Goal: Transaction & Acquisition: Purchase product/service

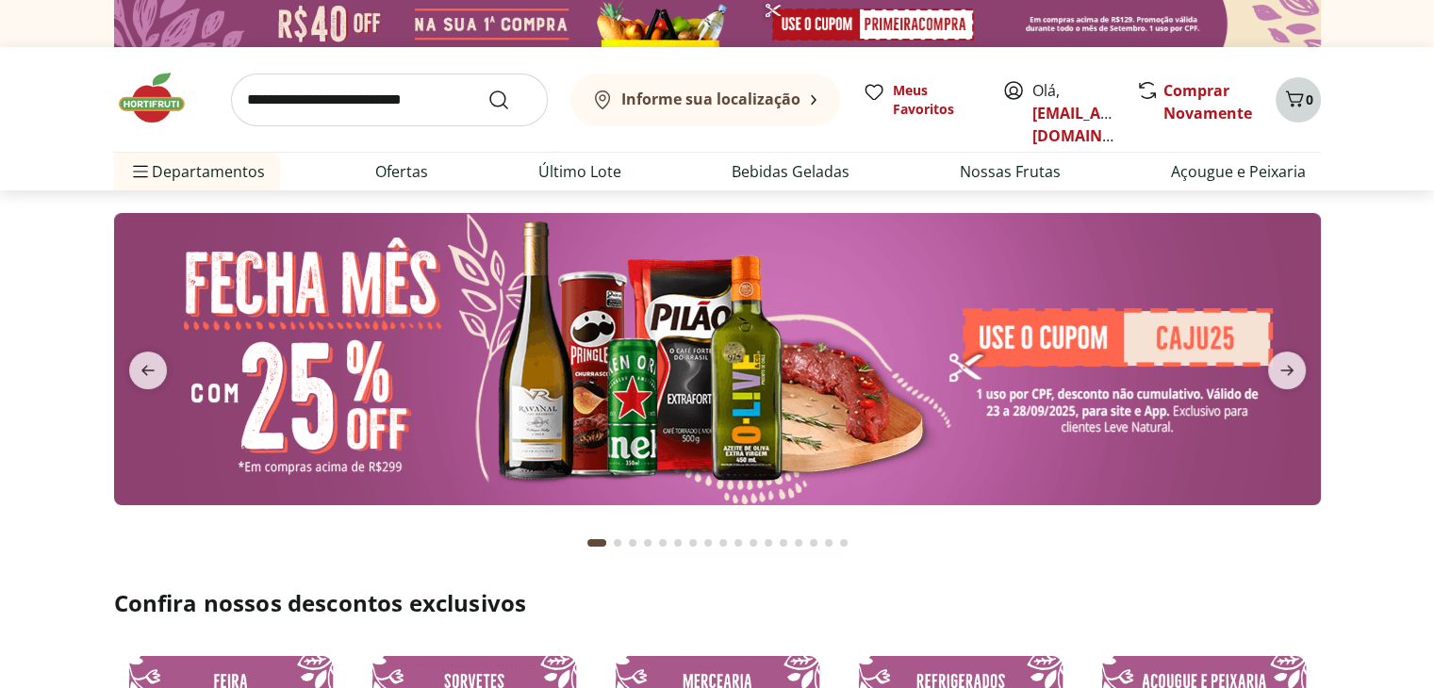
click at [1301, 107] on icon "Carrinho" at bounding box center [1294, 99] width 23 height 23
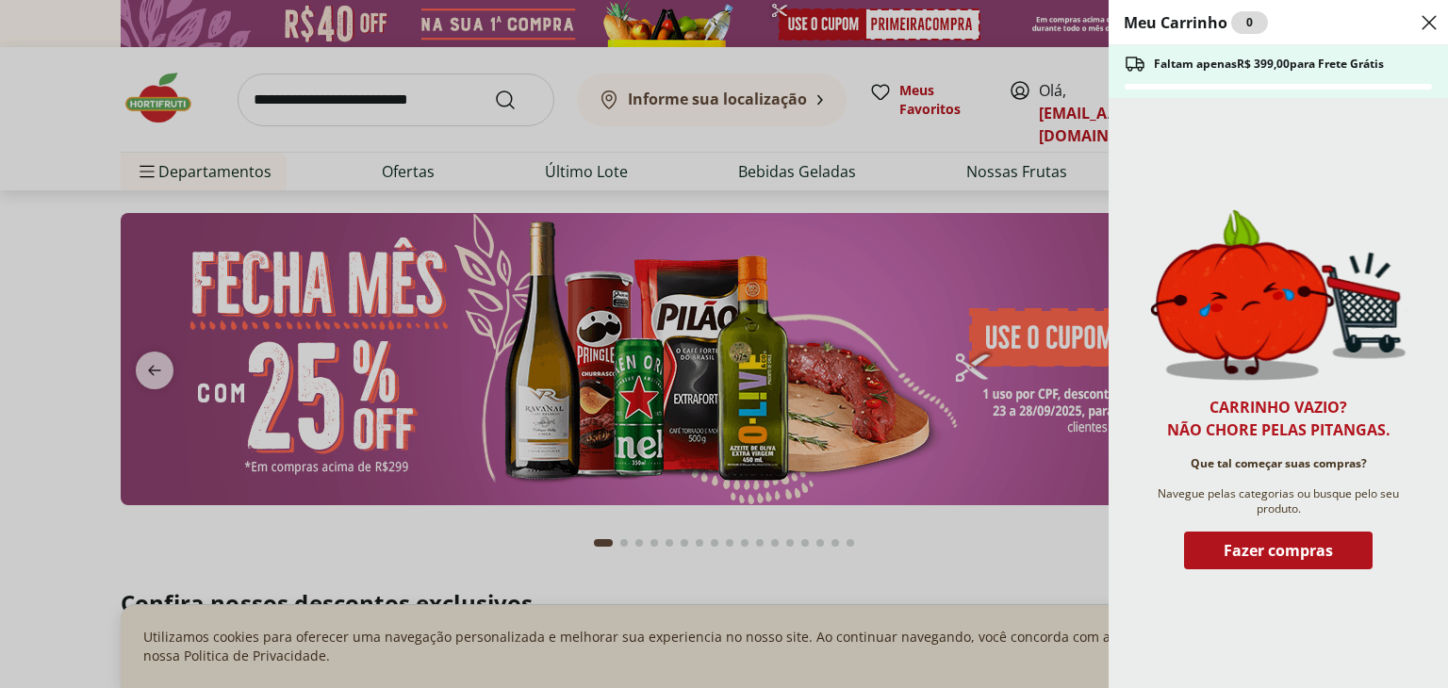
click at [0, 257] on div "Meu Carrinho 0 Faltam apenas R$ 399,00 para Frete Grátis Carrinho vazio? Não ch…" at bounding box center [724, 344] width 1448 height 688
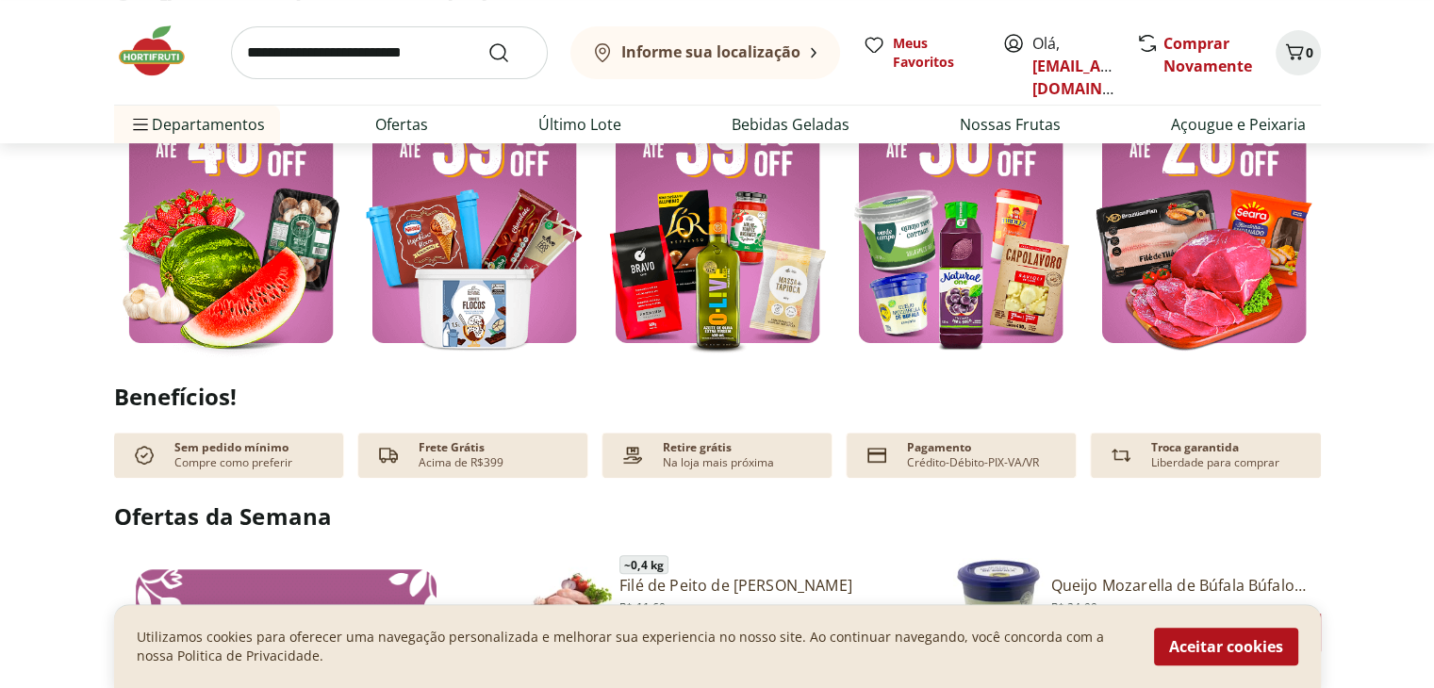
scroll to position [565, 0]
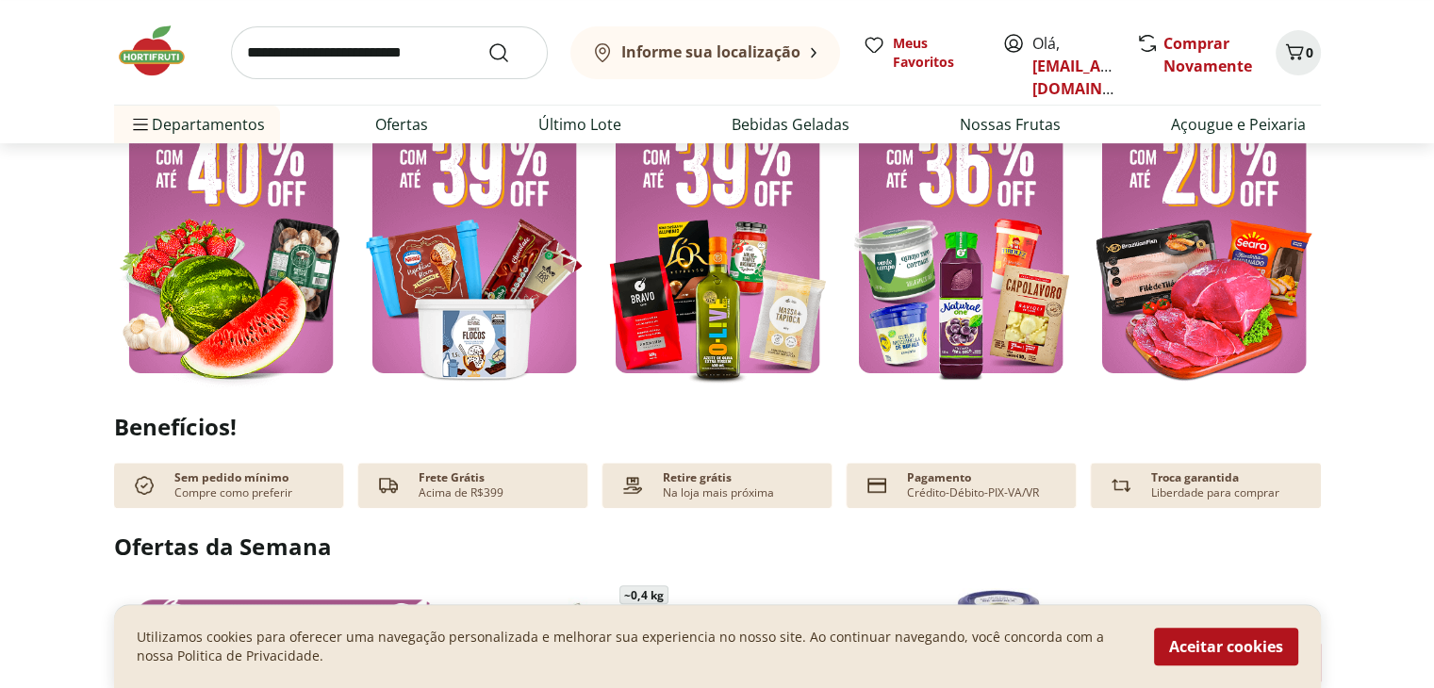
click at [211, 205] on img at bounding box center [231, 231] width 234 height 312
select select "**********"
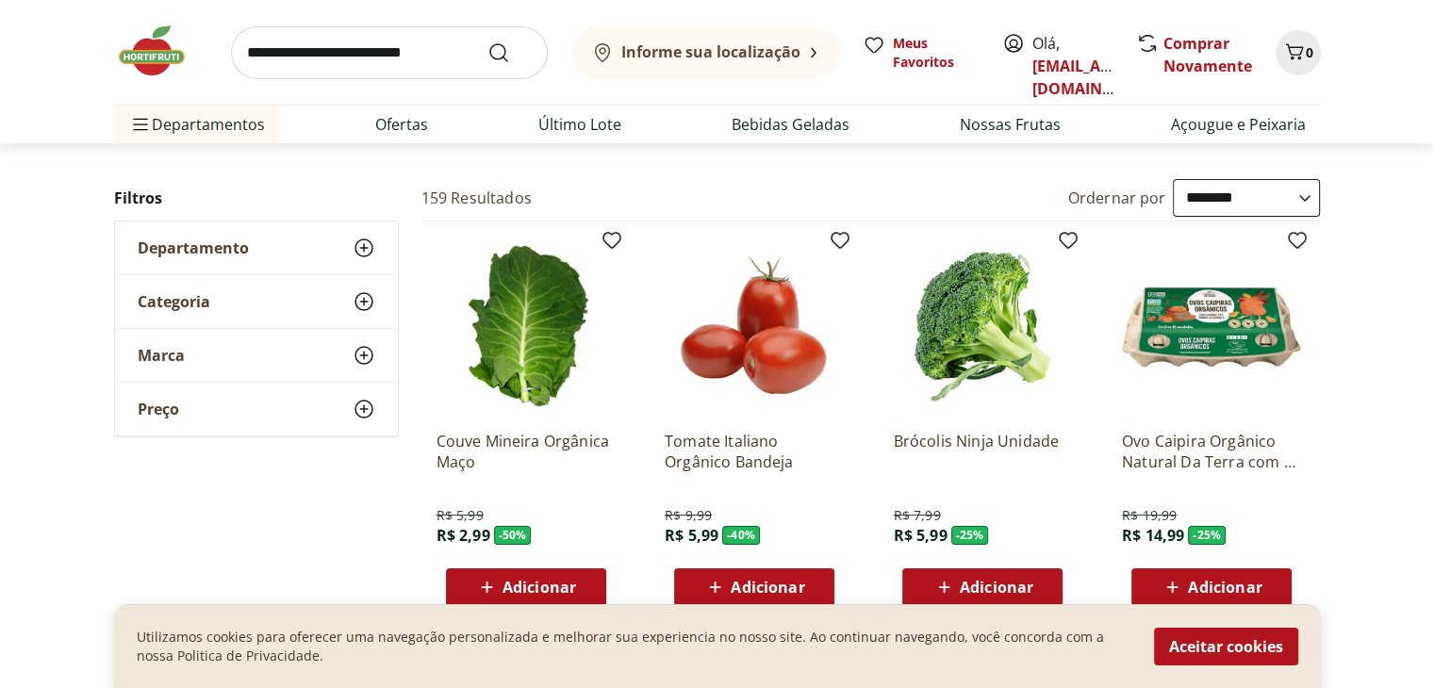
scroll to position [283, 0]
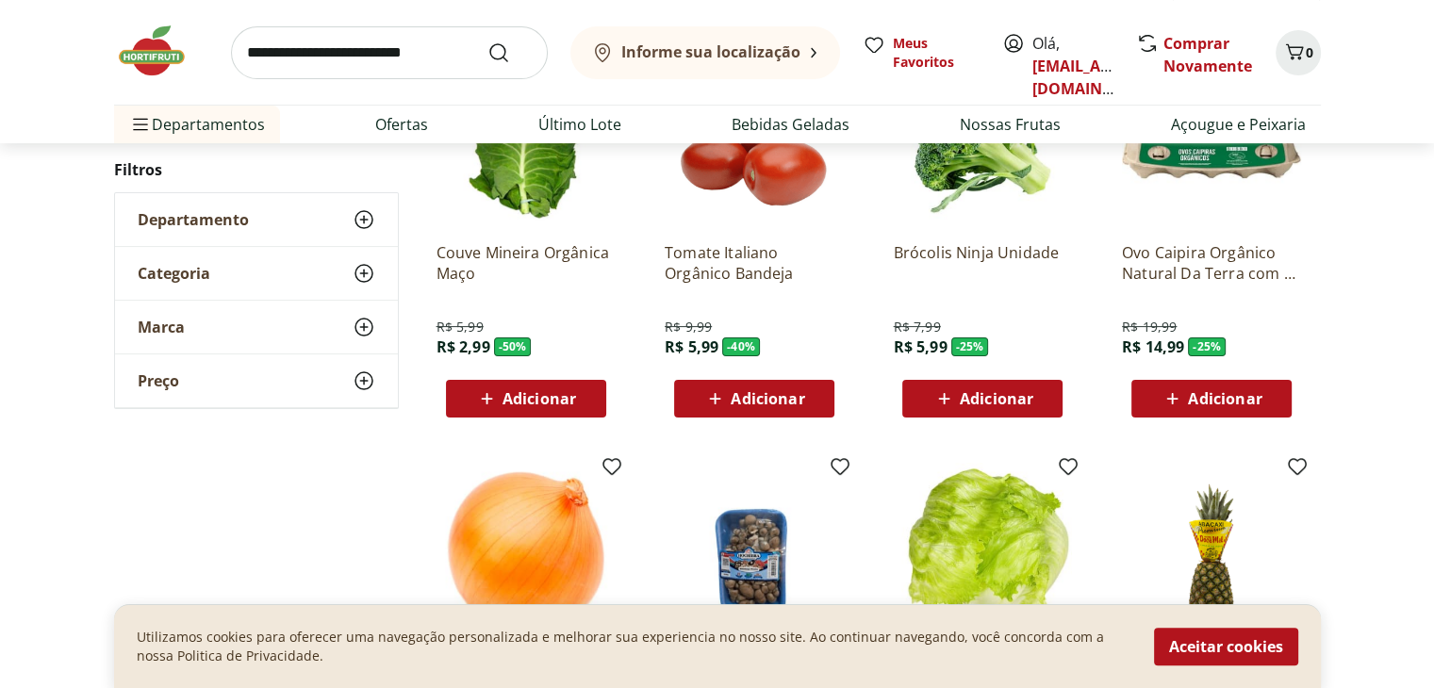
click at [581, 399] on div "Adicionar" at bounding box center [526, 399] width 130 height 34
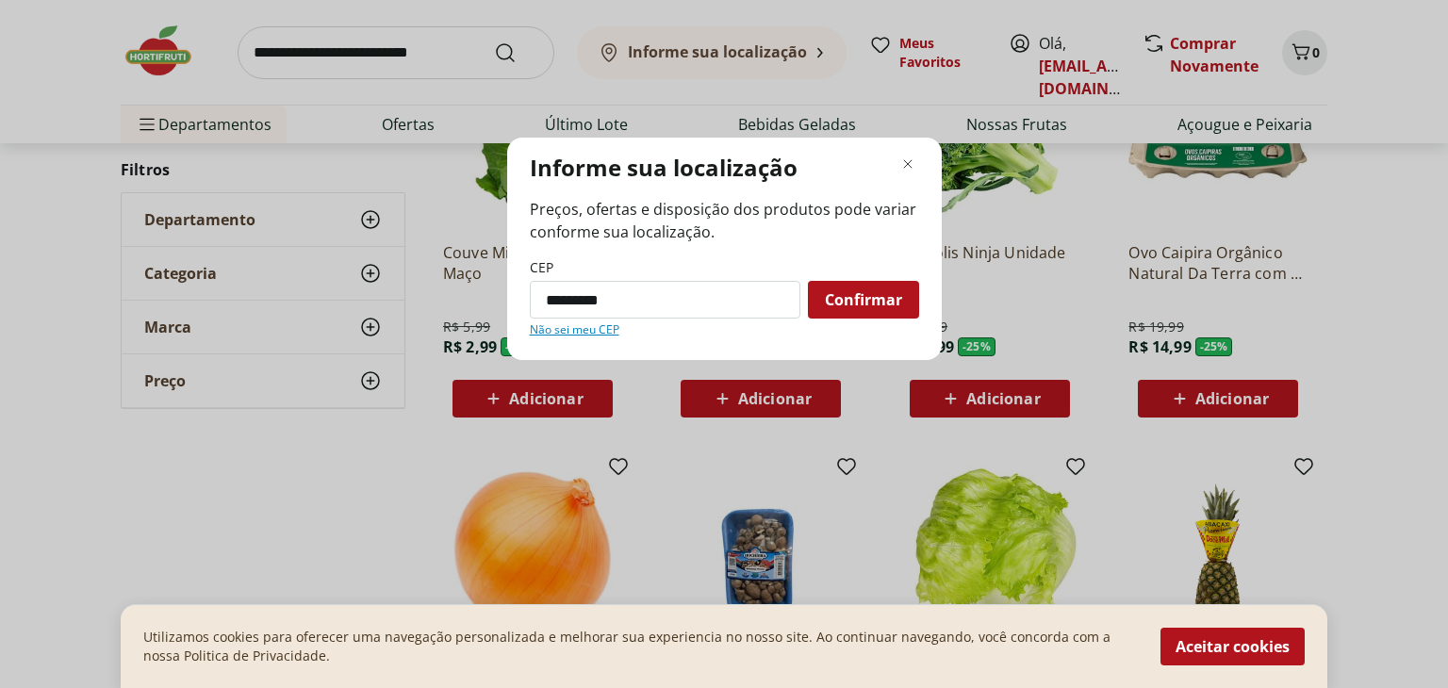
type input "*********"
click at [808, 281] on button "Confirmar" at bounding box center [863, 300] width 111 height 38
click at [848, 299] on span "Confirmar" at bounding box center [863, 299] width 77 height 15
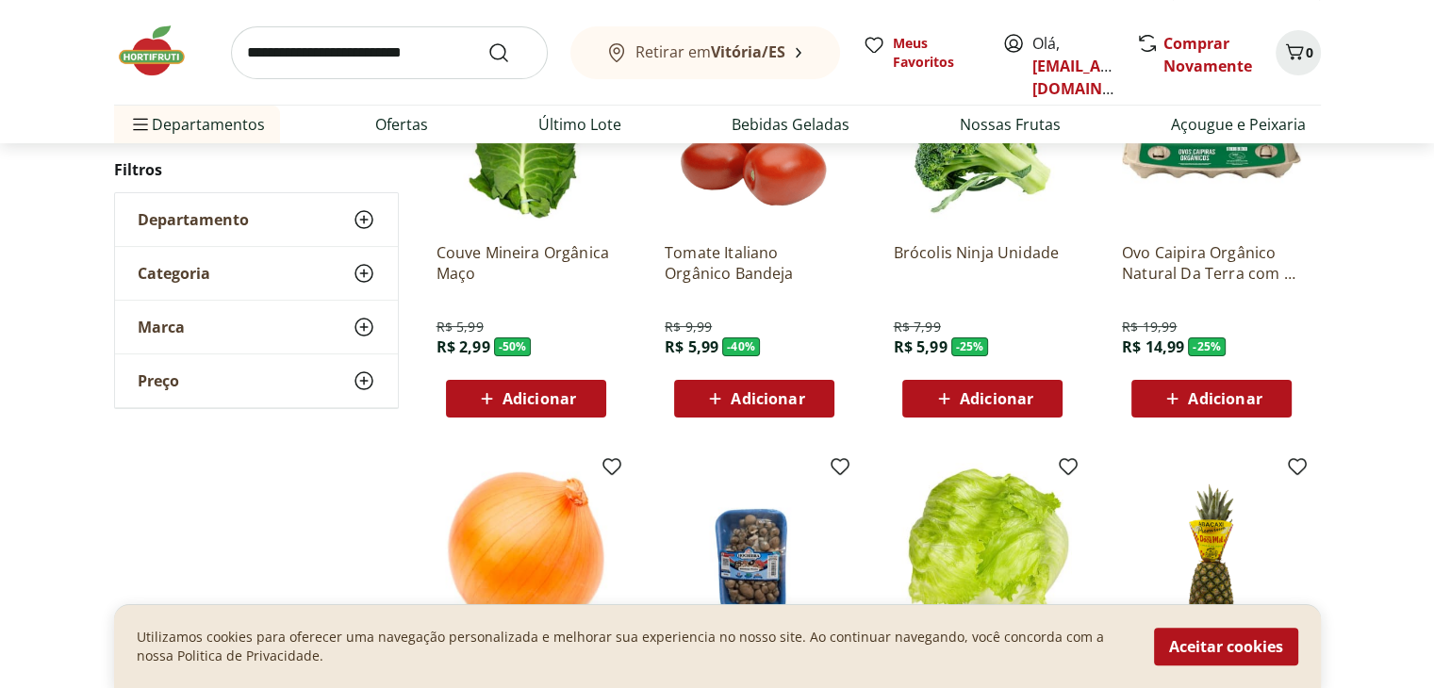
click at [582, 404] on div "Adicionar" at bounding box center [526, 399] width 130 height 34
click at [1188, 401] on span "Adicionar" at bounding box center [1225, 398] width 74 height 15
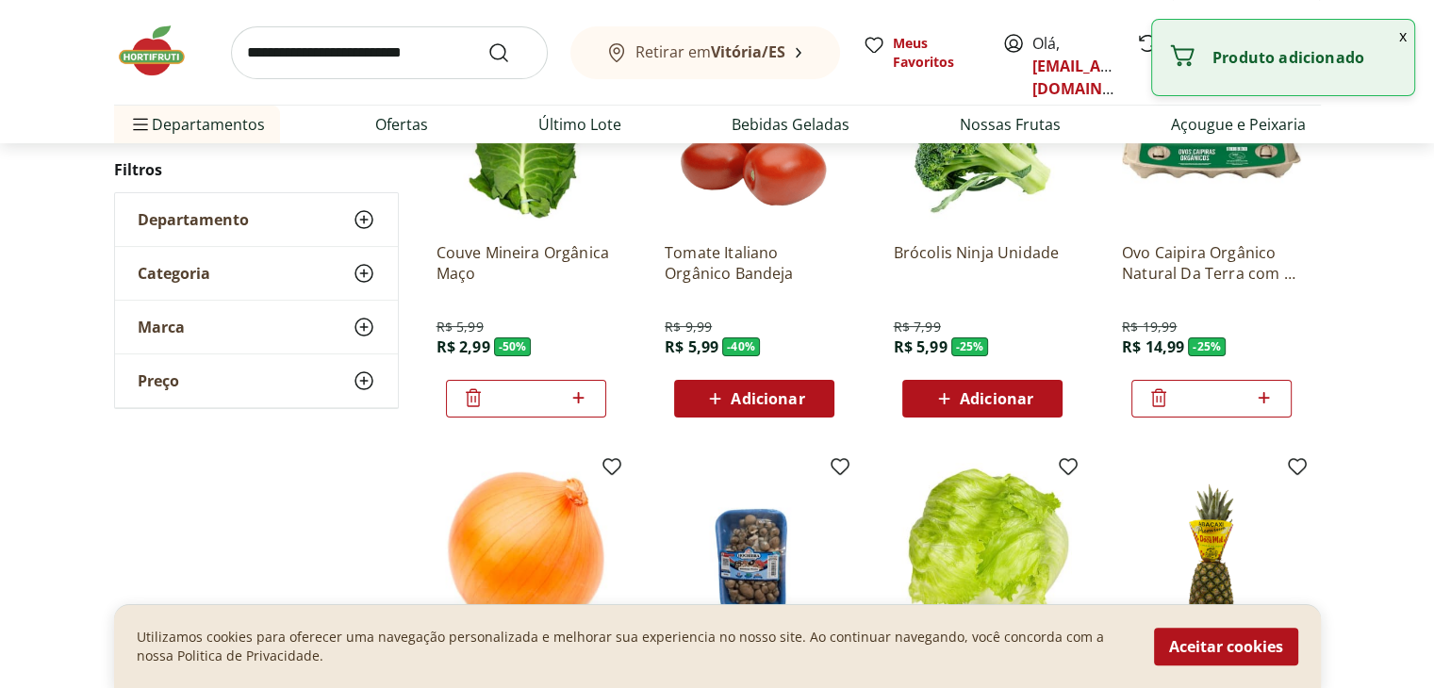
click at [743, 392] on span "Adicionar" at bounding box center [767, 398] width 74 height 15
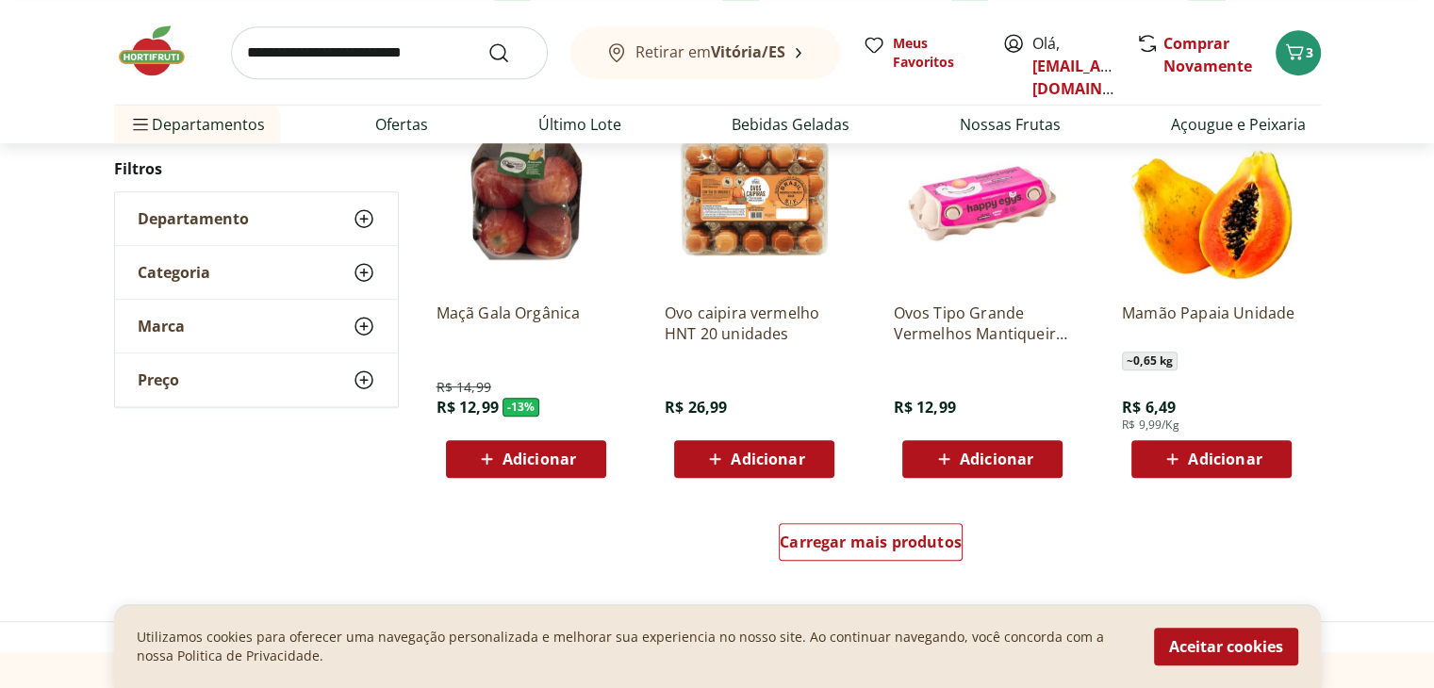
scroll to position [1056, 0]
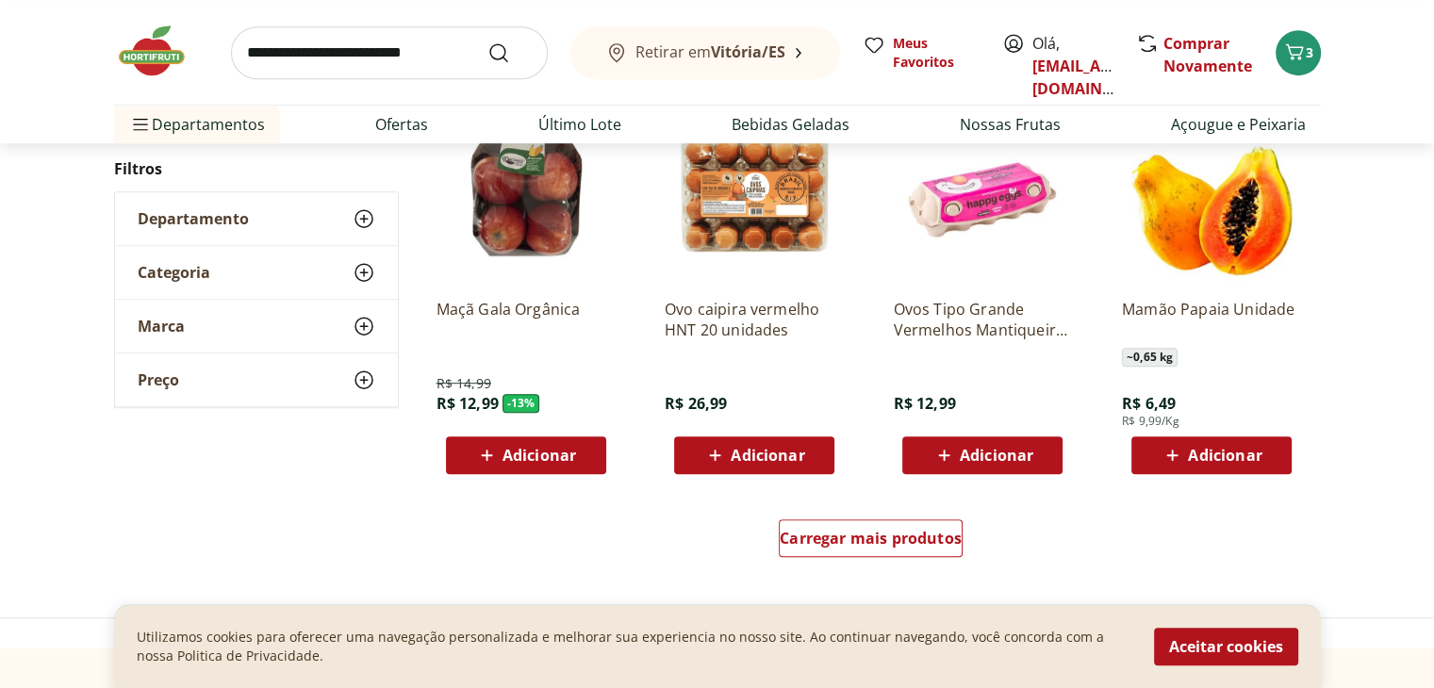
click at [773, 450] on span "Adicionar" at bounding box center [767, 455] width 74 height 15
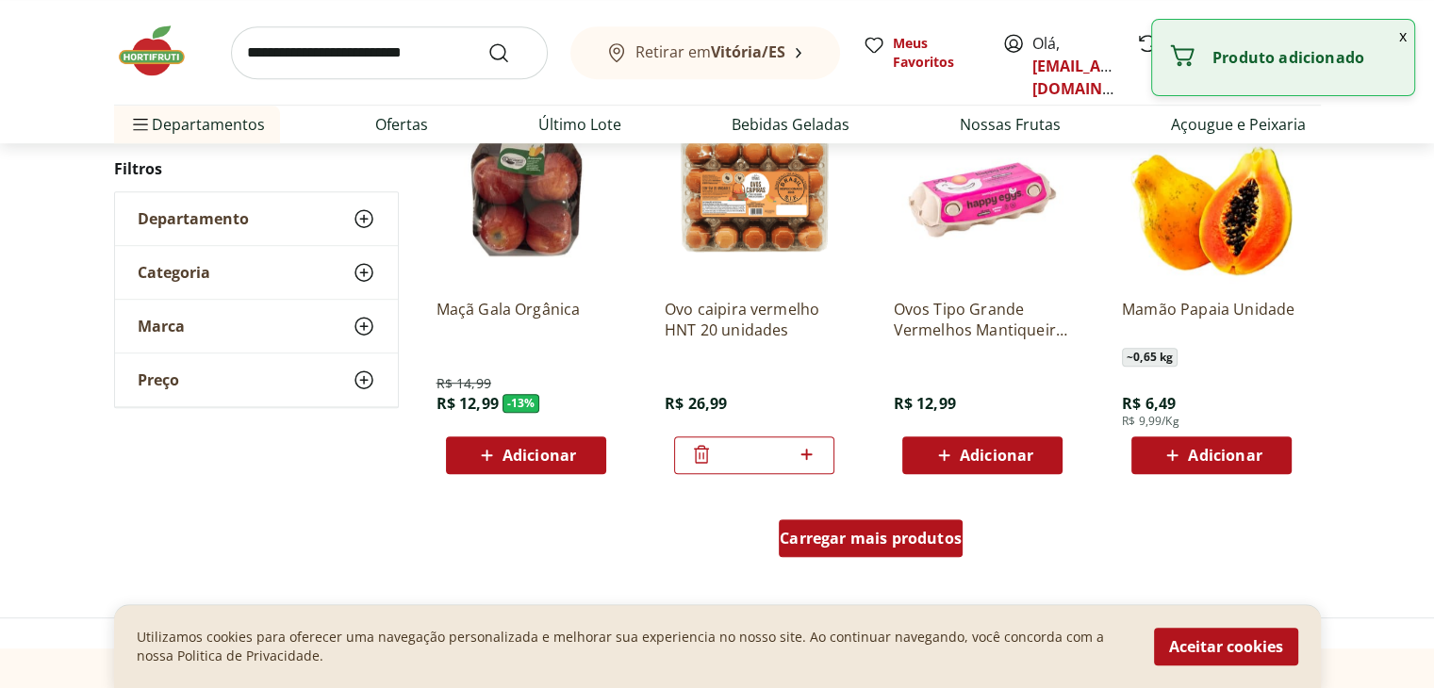
click at [916, 540] on span "Carregar mais produtos" at bounding box center [870, 538] width 182 height 15
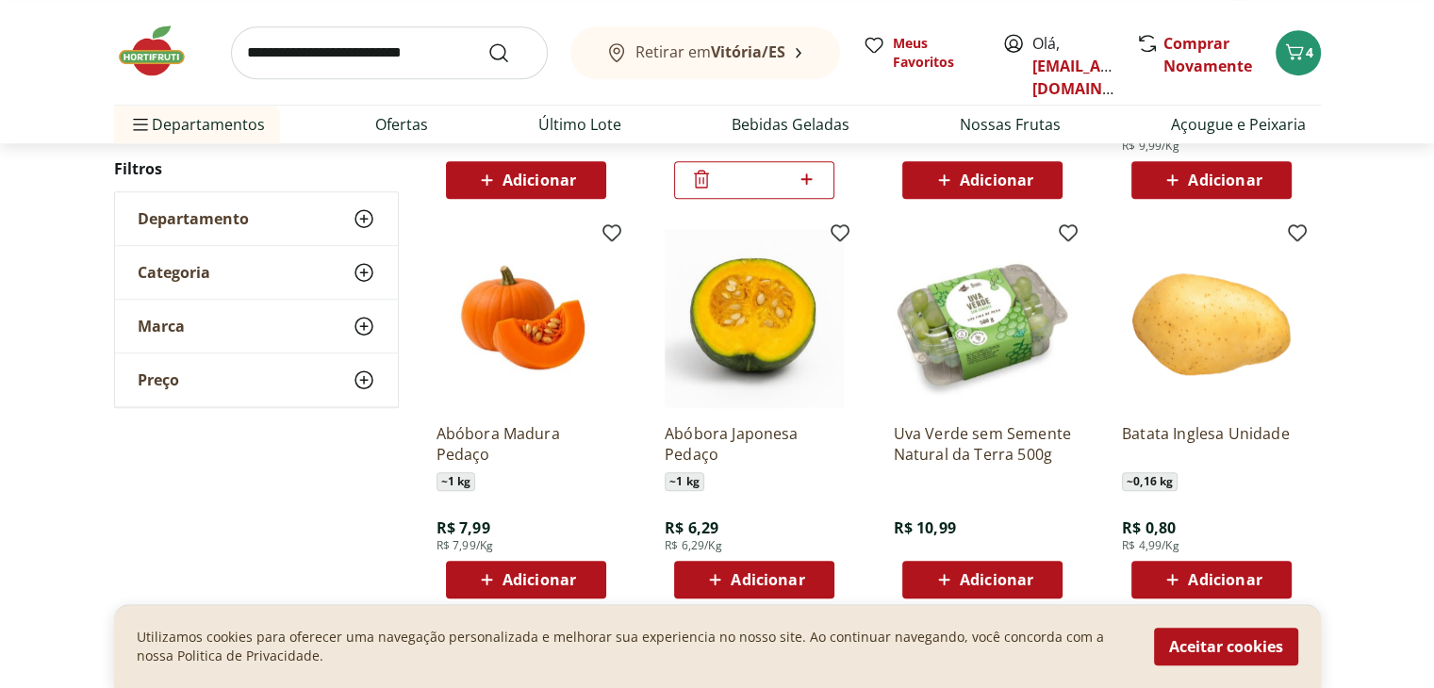
scroll to position [1433, 0]
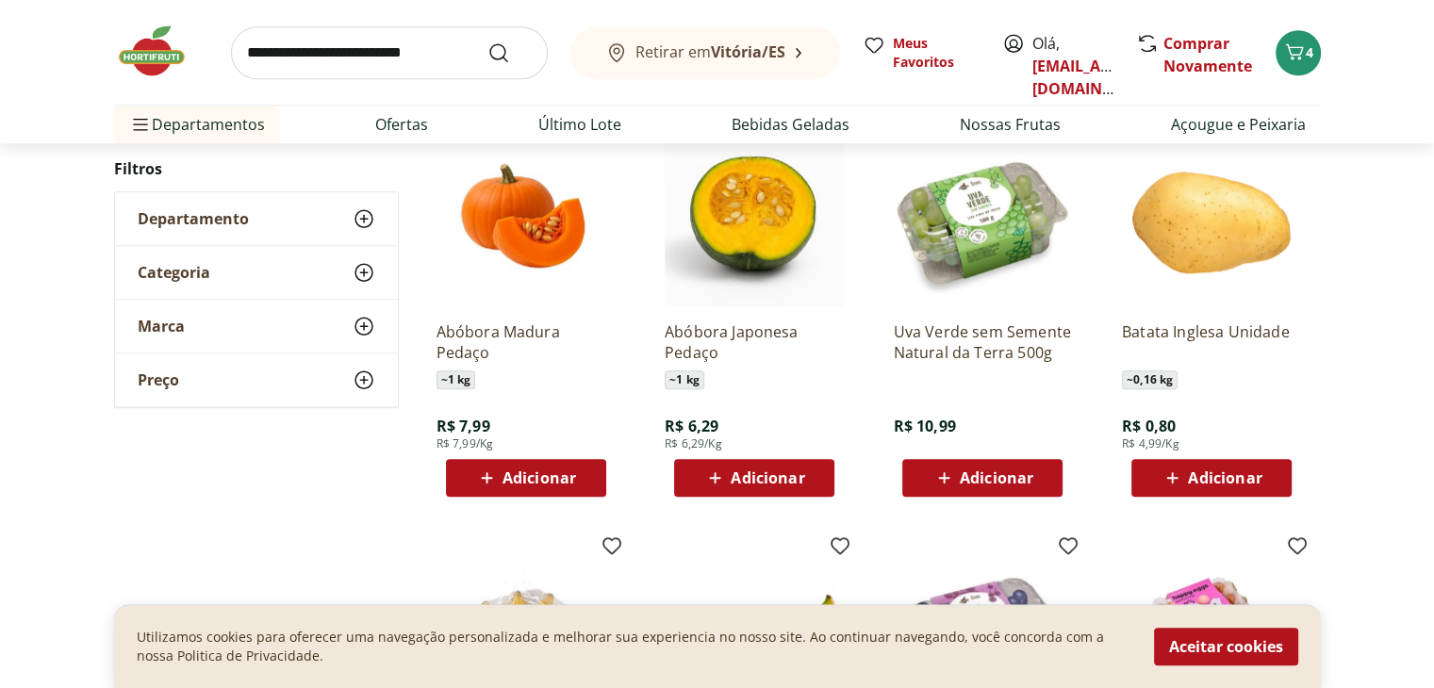
click at [1024, 470] on span "Adicionar" at bounding box center [996, 477] width 74 height 15
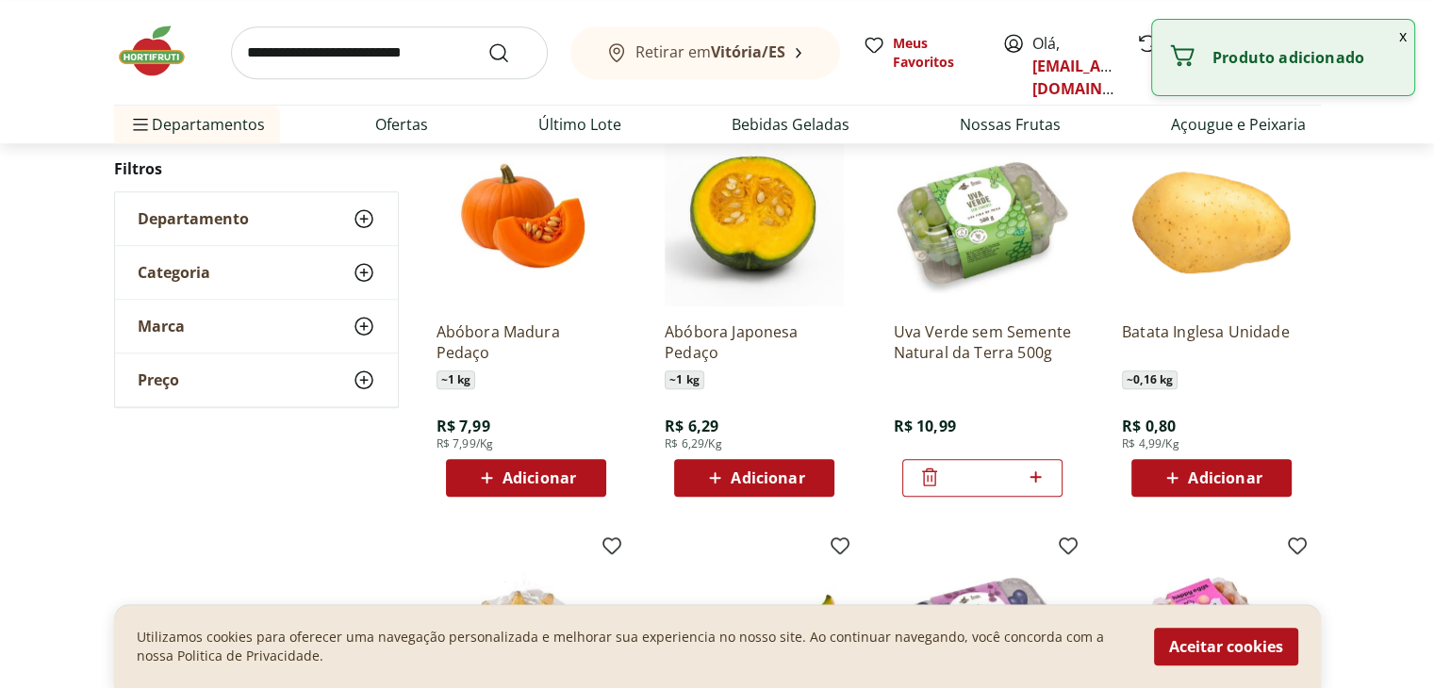
click at [1040, 468] on icon at bounding box center [1036, 477] width 24 height 23
type input "*"
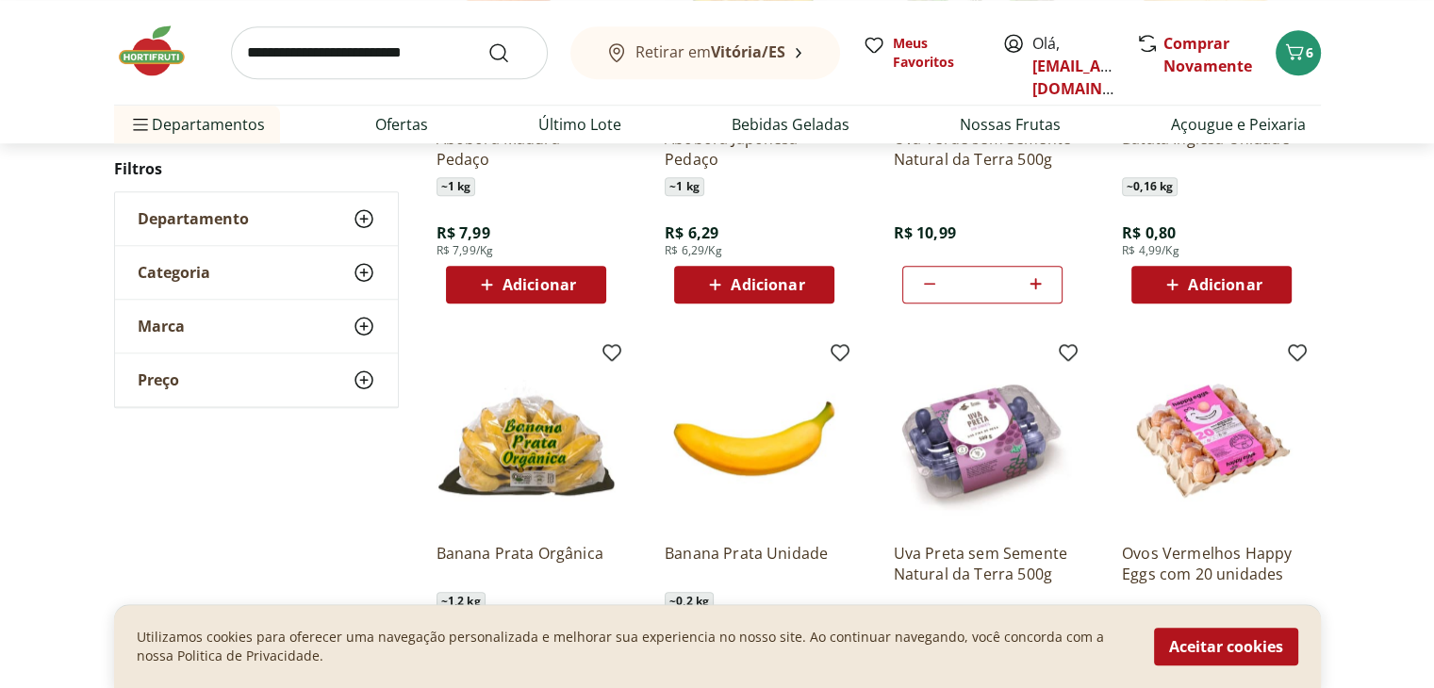
scroll to position [1621, 0]
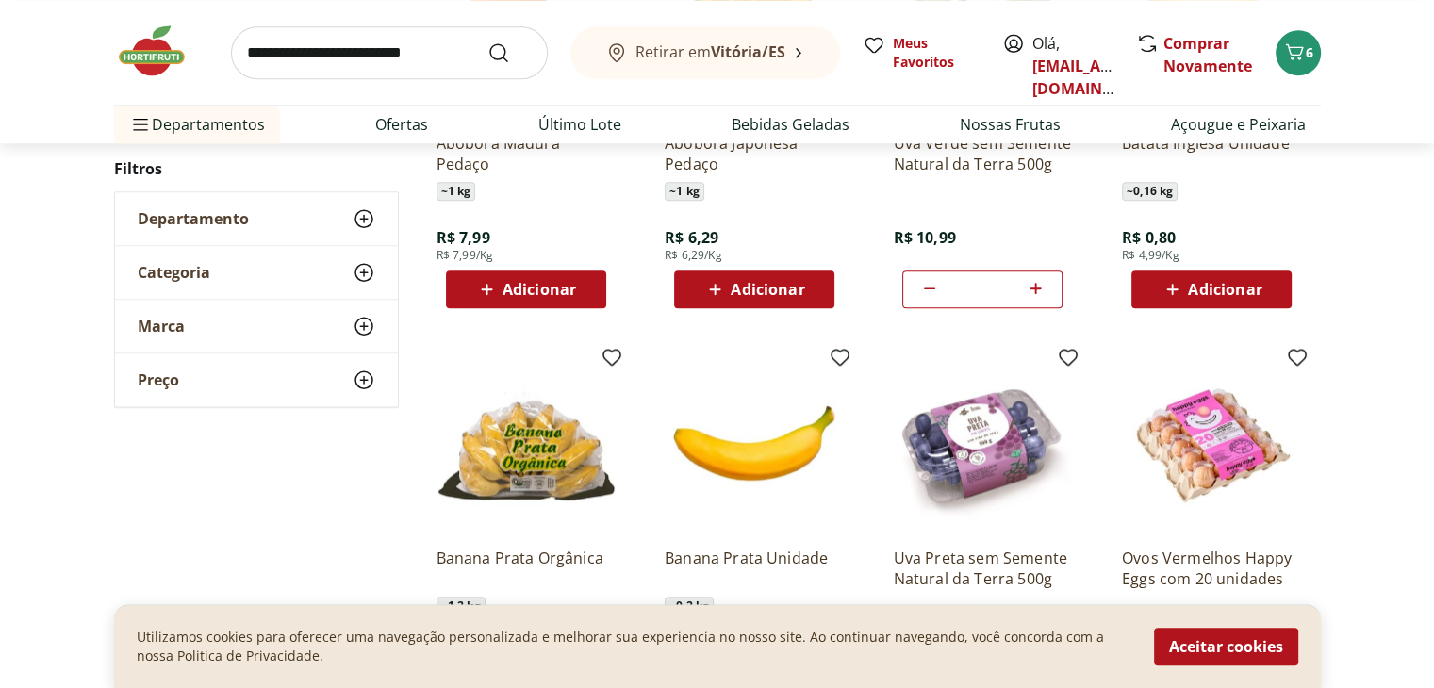
click at [1189, 294] on span "Adicionar" at bounding box center [1225, 289] width 74 height 15
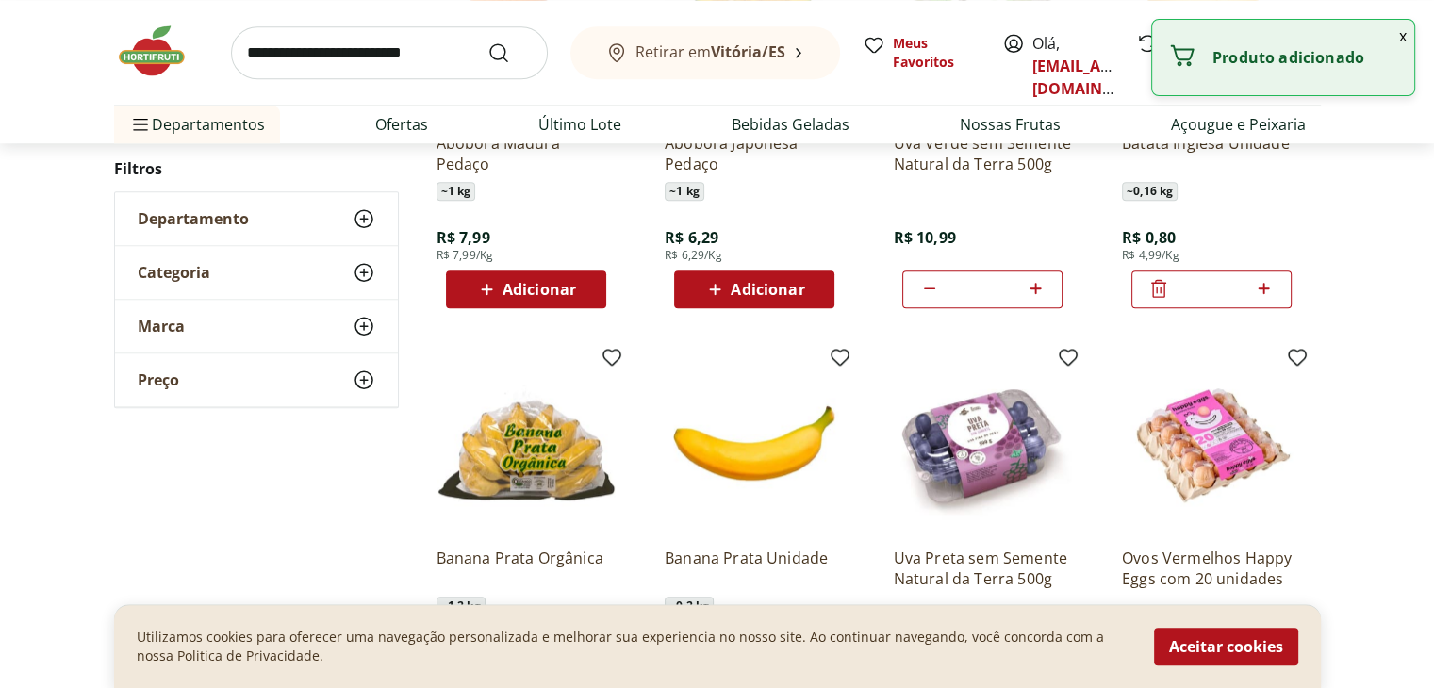
click at [1244, 285] on input "*" at bounding box center [1211, 289] width 83 height 21
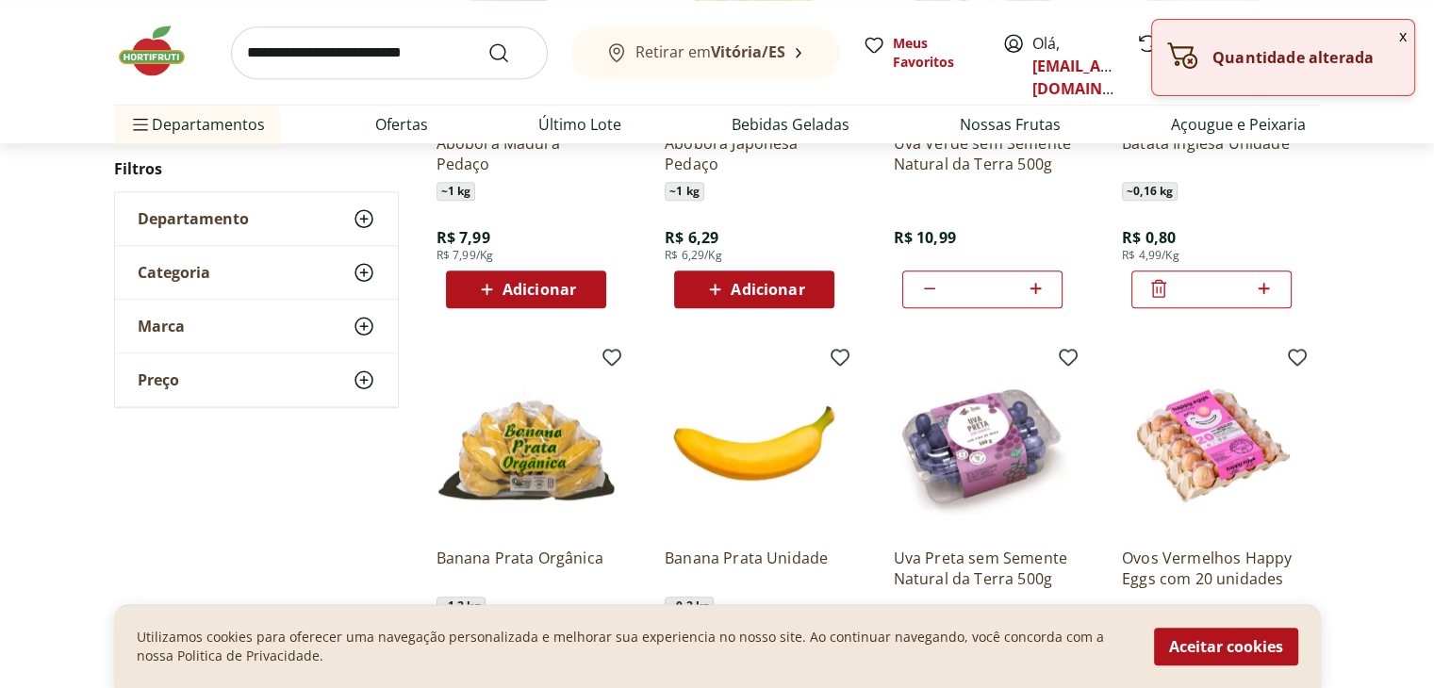
click at [1265, 288] on icon at bounding box center [1264, 288] width 24 height 23
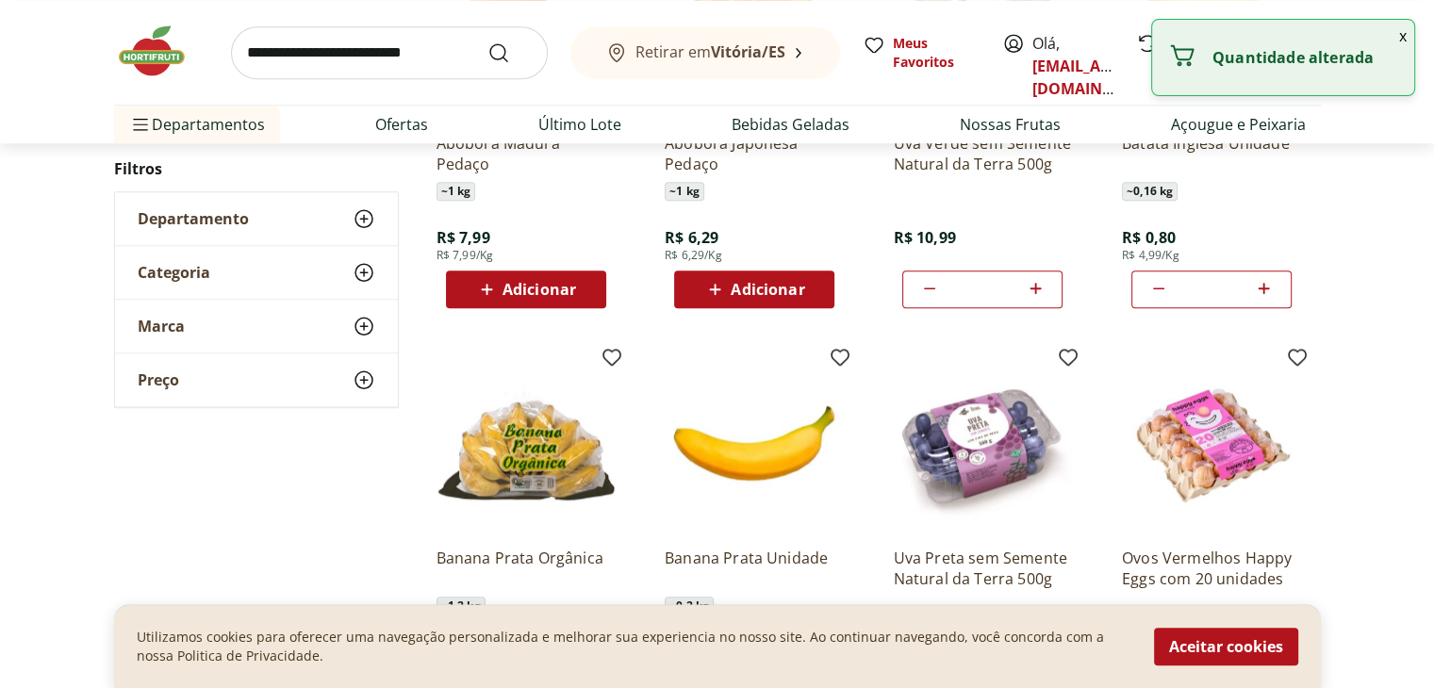
click at [1265, 288] on icon at bounding box center [1264, 288] width 24 height 23
type input "*"
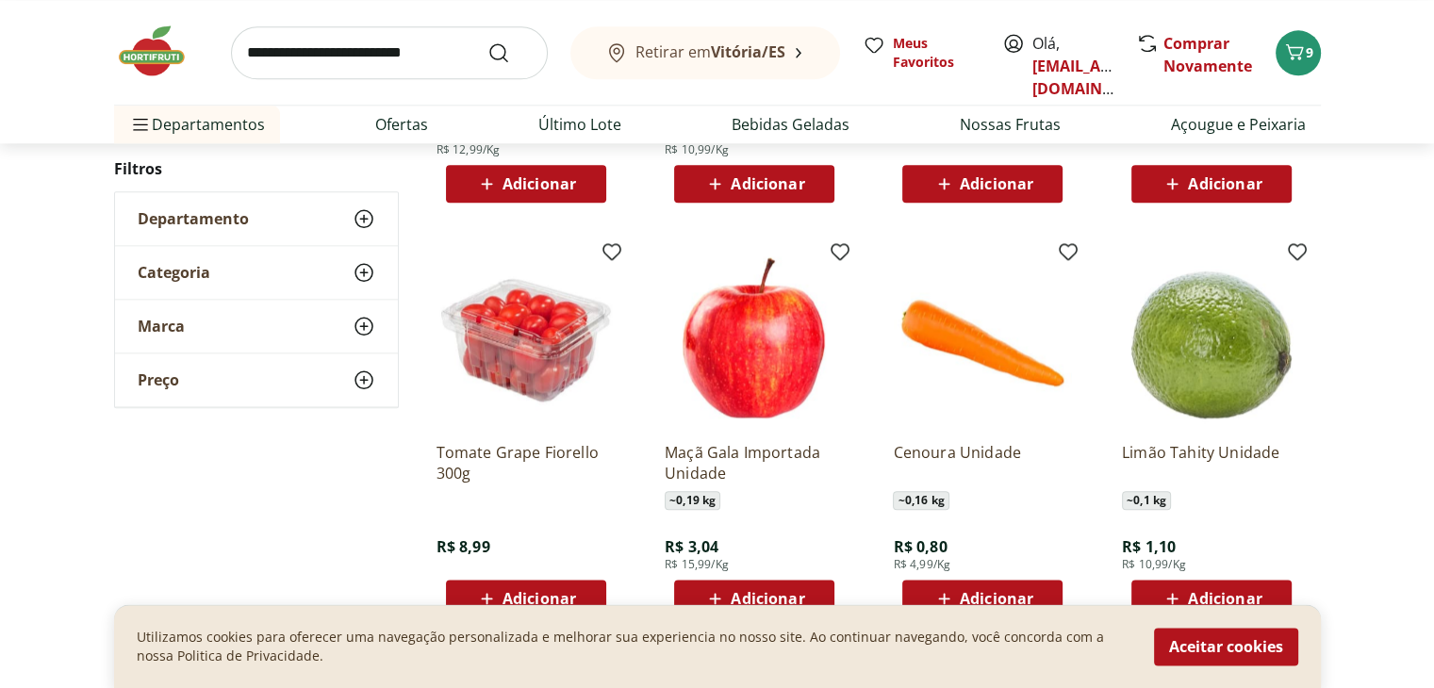
scroll to position [2187, 0]
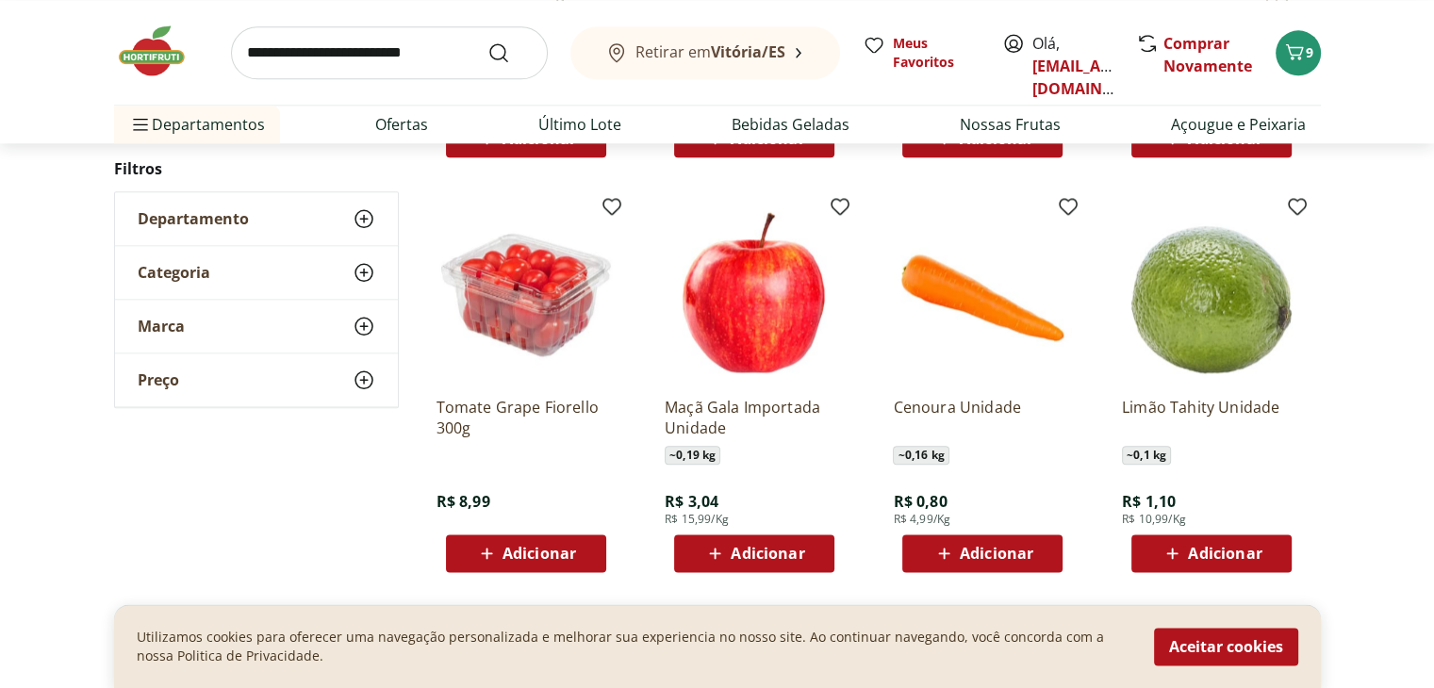
click at [551, 556] on span "Adicionar" at bounding box center [539, 553] width 74 height 15
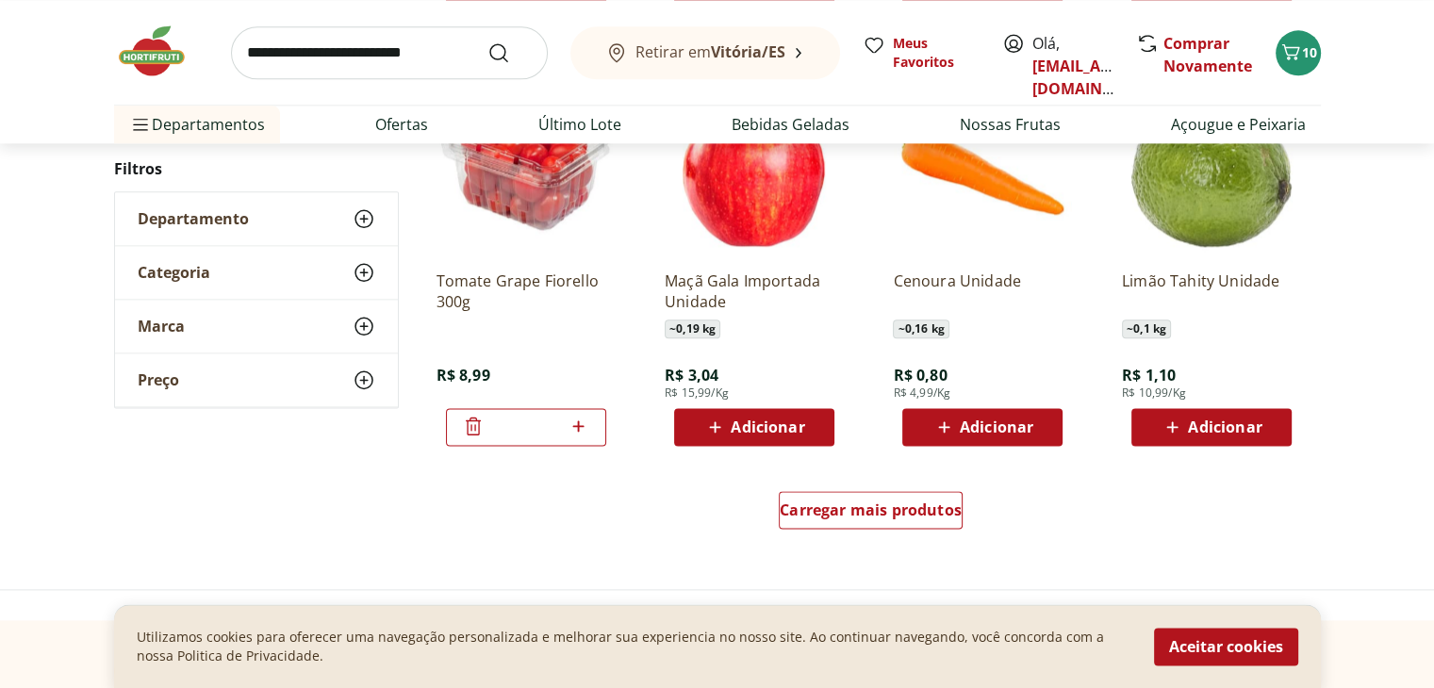
scroll to position [2281, 0]
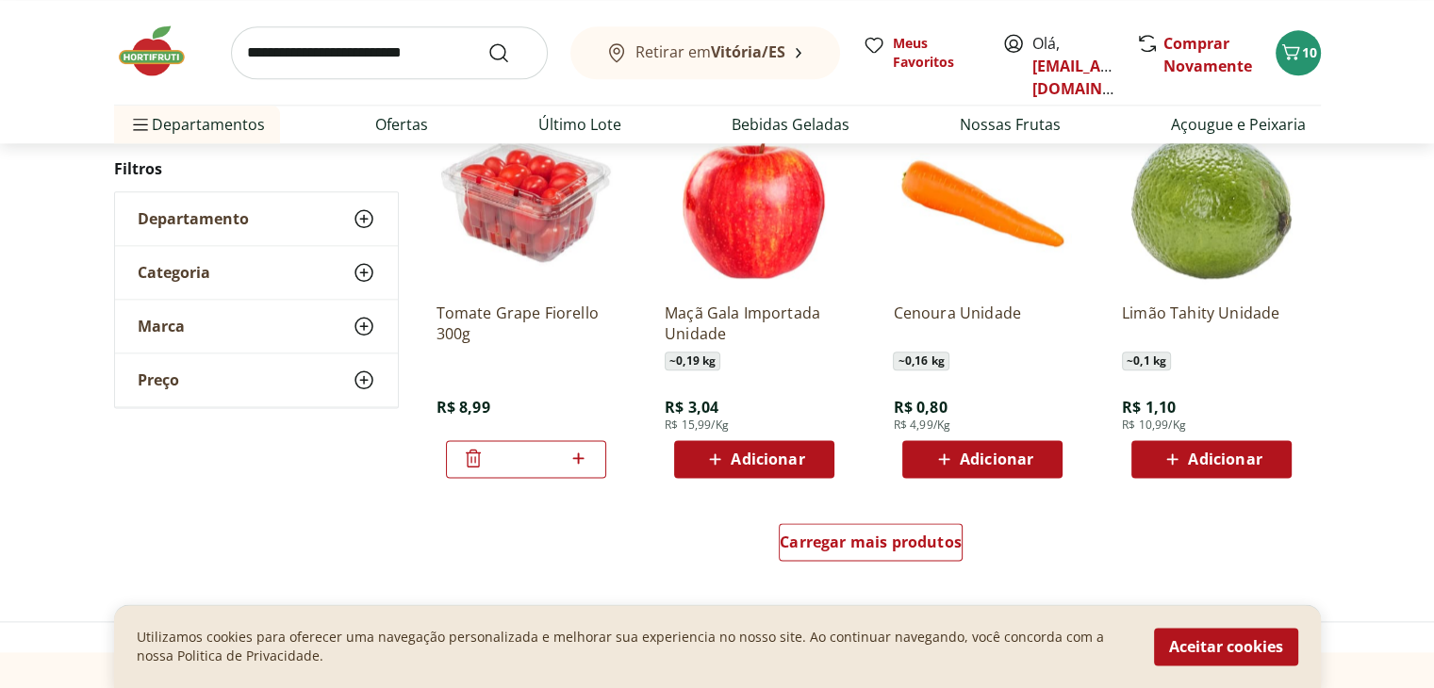
click at [1237, 458] on span "Adicionar" at bounding box center [1225, 458] width 74 height 15
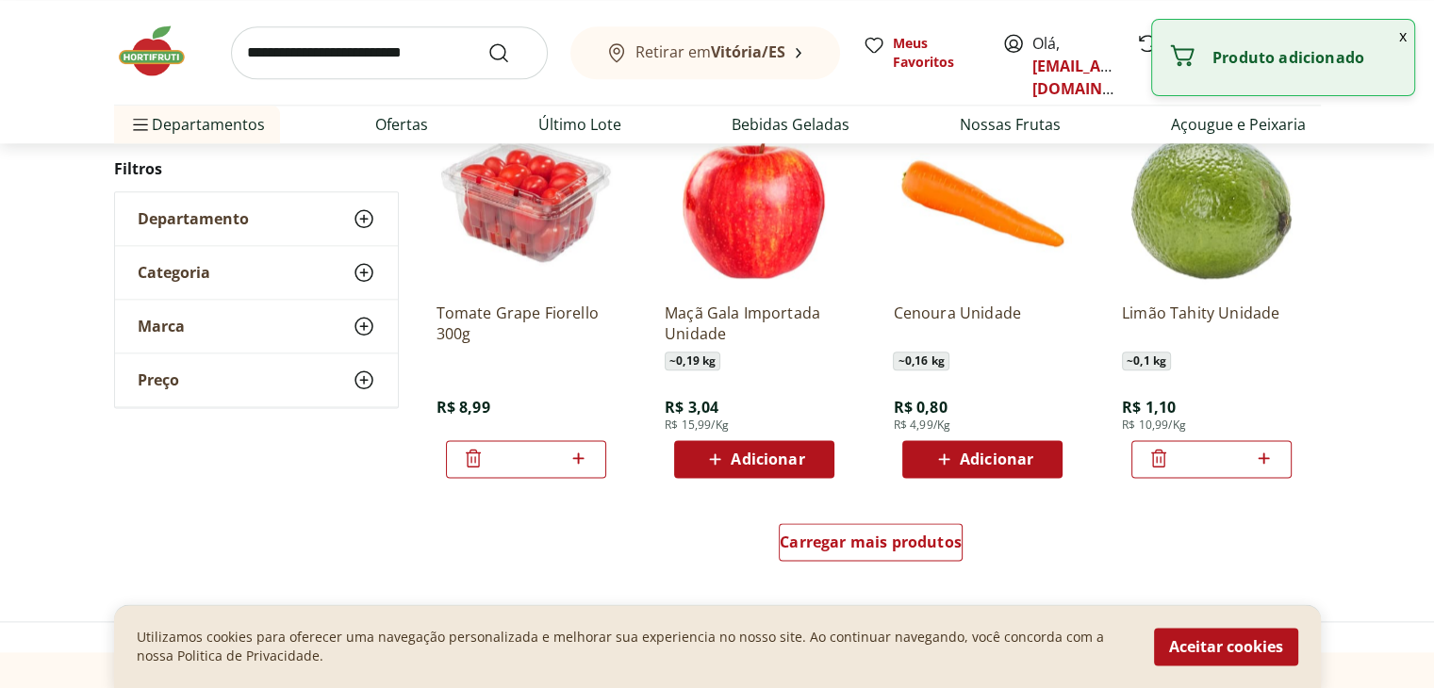
click at [1258, 457] on icon at bounding box center [1264, 458] width 24 height 23
type input "*"
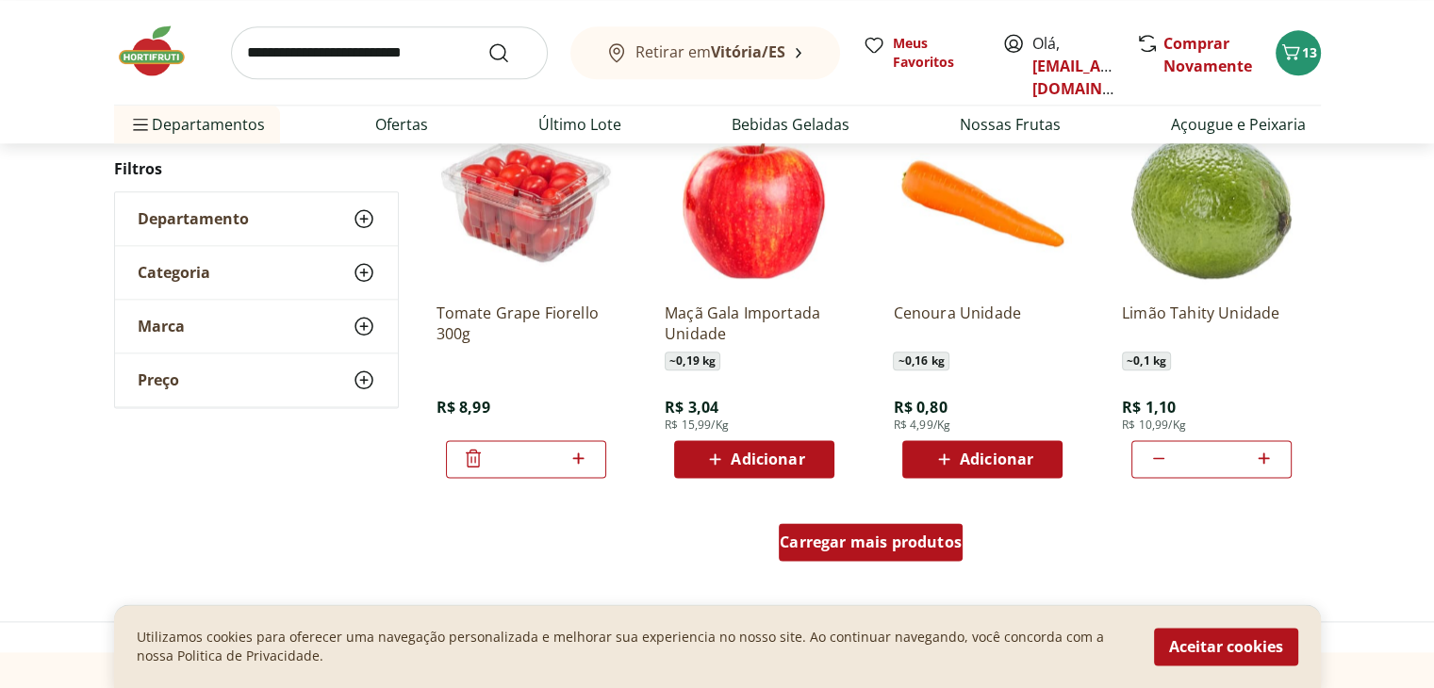
click at [901, 529] on div "Carregar mais produtos" at bounding box center [870, 542] width 184 height 38
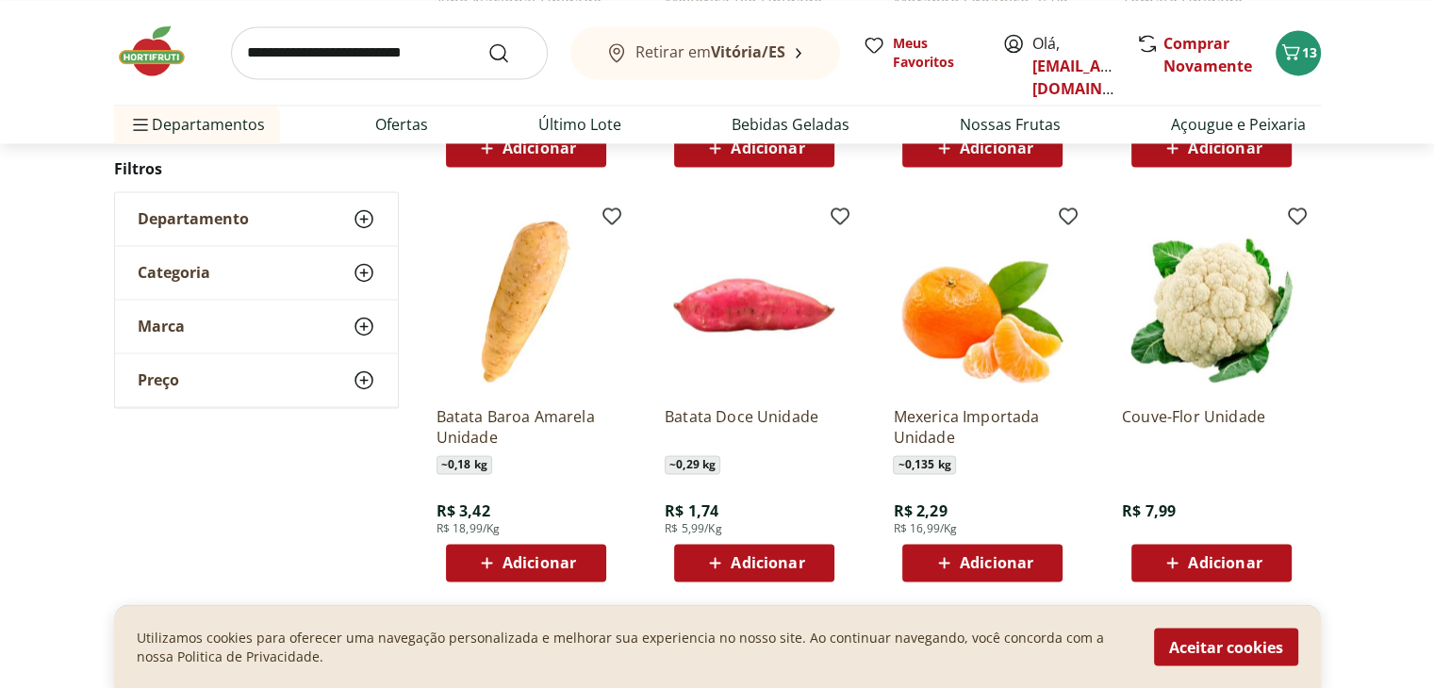
scroll to position [3035, 0]
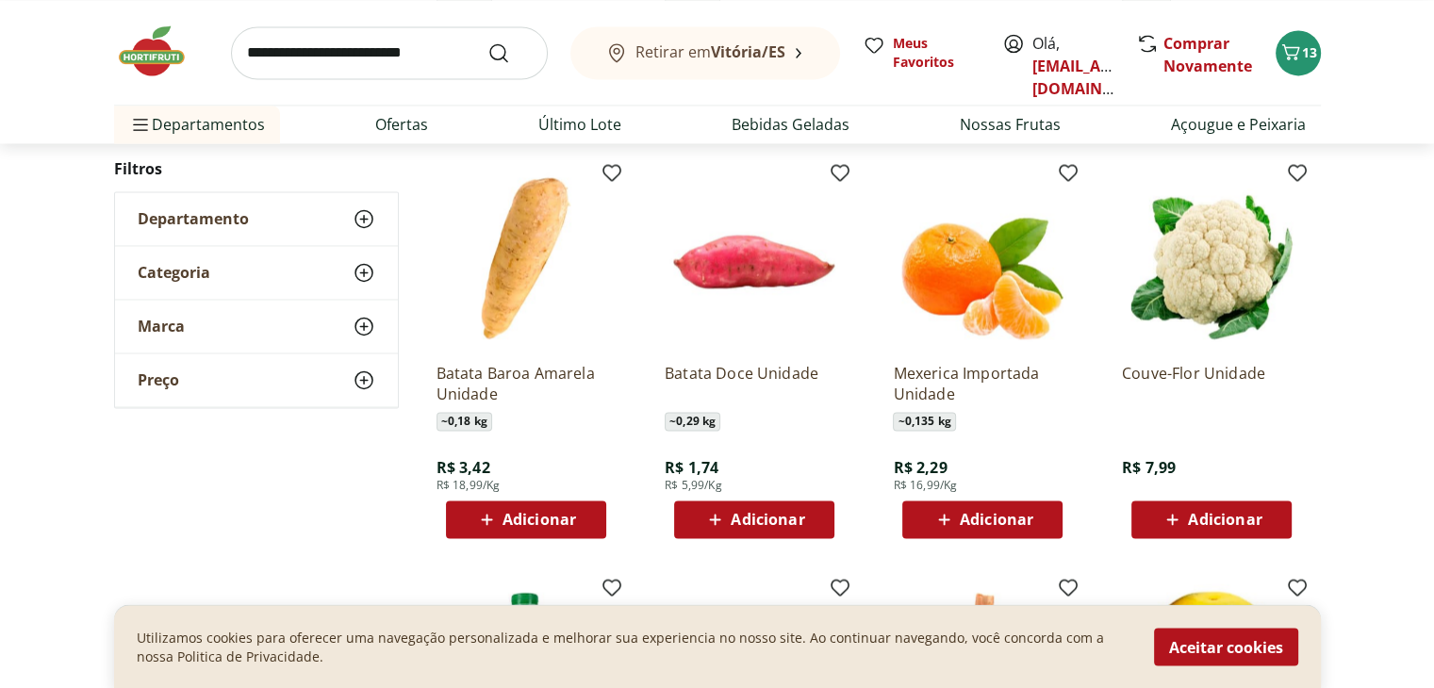
click at [550, 512] on span "Adicionar" at bounding box center [539, 519] width 74 height 15
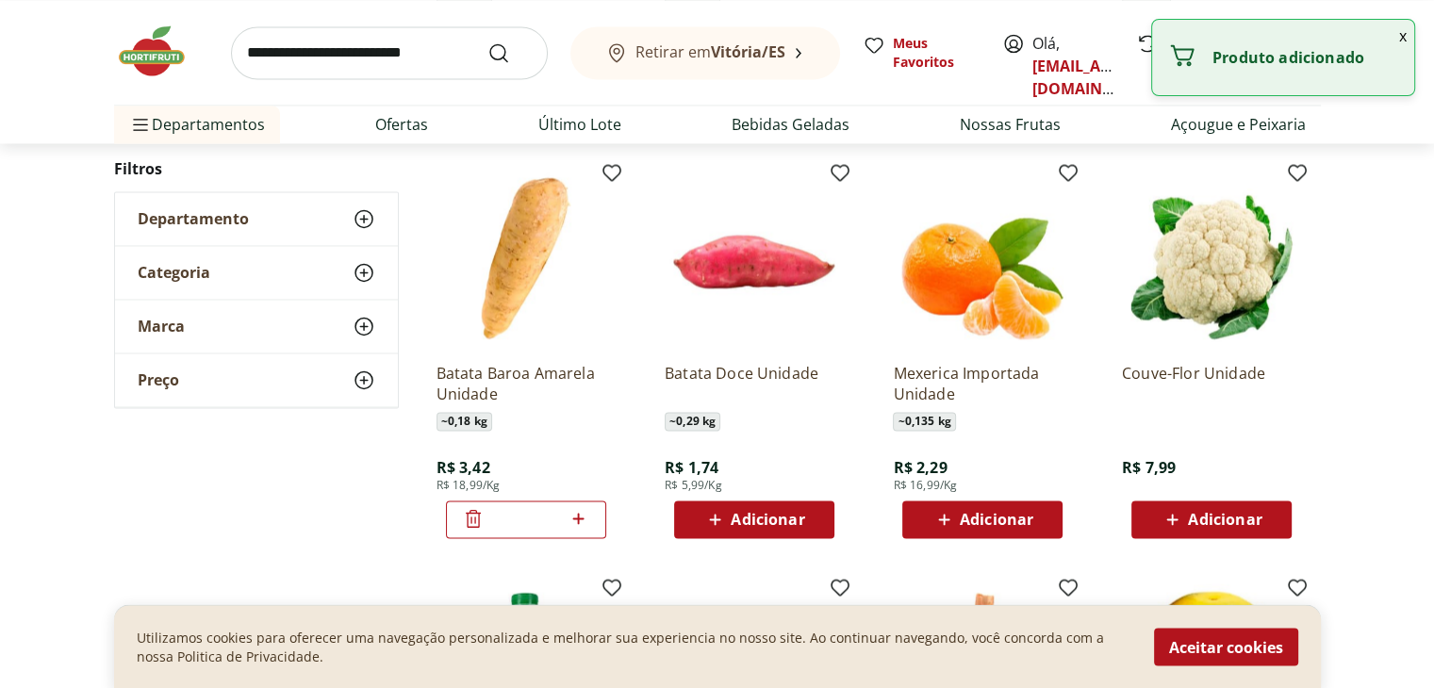
click at [582, 511] on icon at bounding box center [578, 518] width 24 height 23
type input "*"
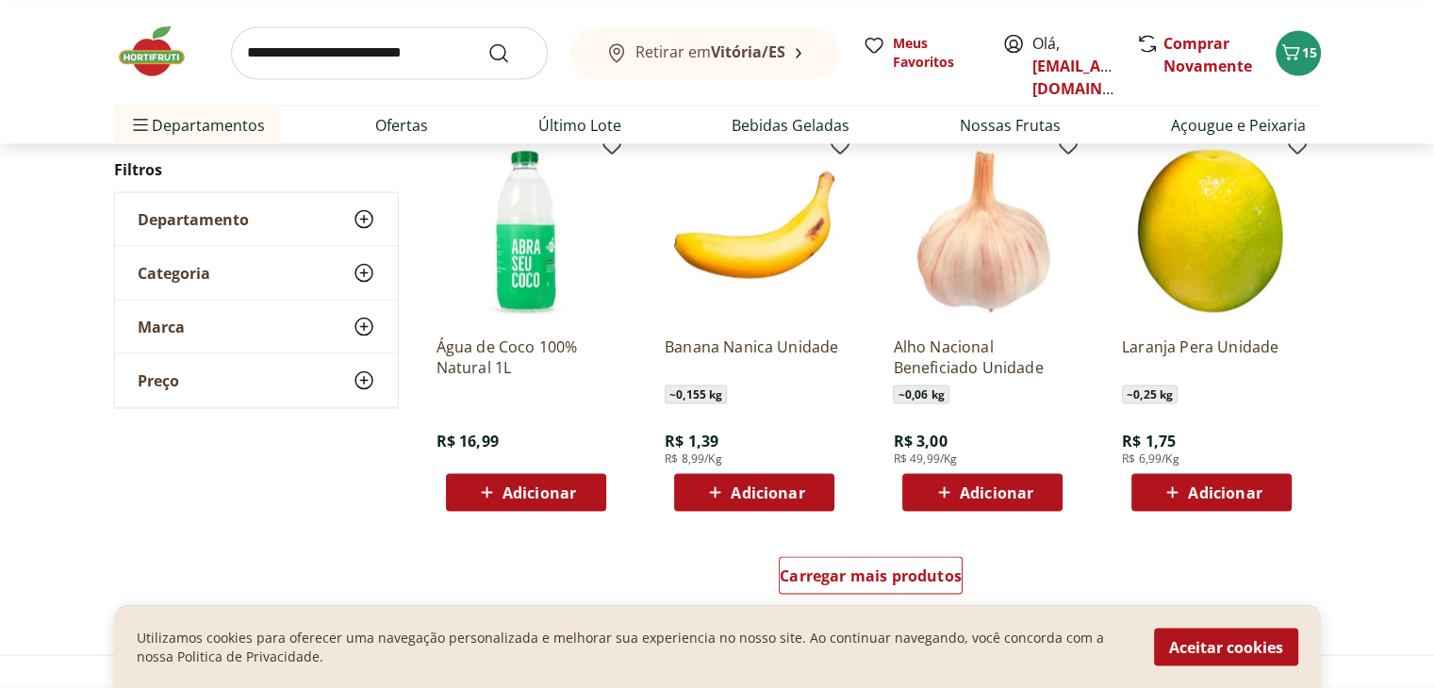
scroll to position [3506, 0]
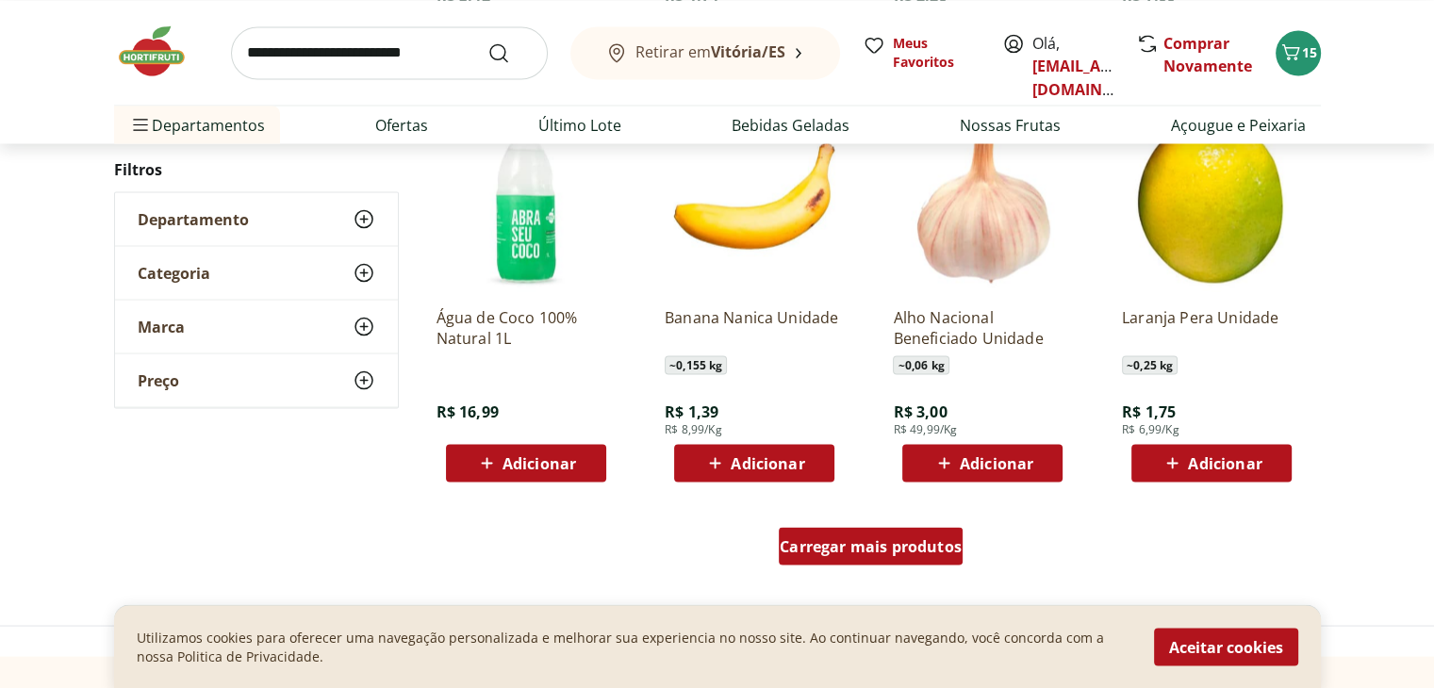
click at [924, 538] on span "Carregar mais produtos" at bounding box center [870, 545] width 182 height 15
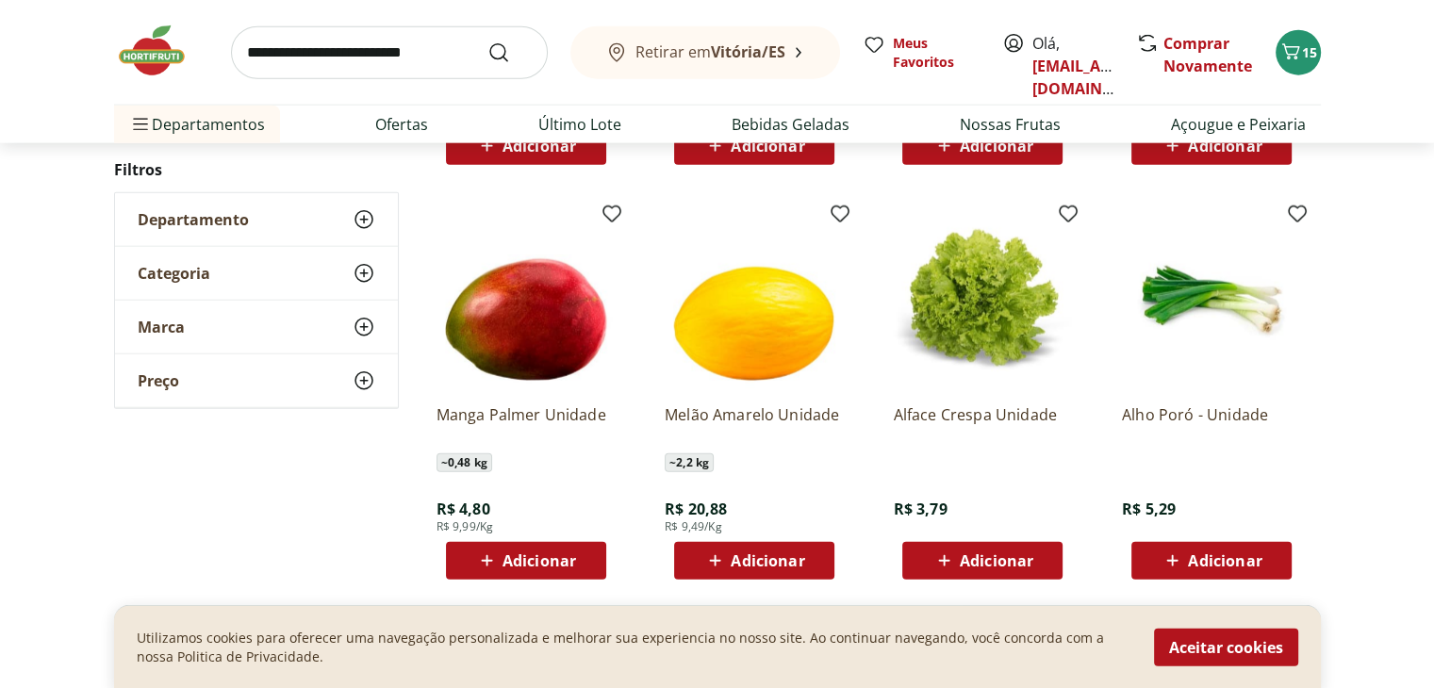
scroll to position [4826, 0]
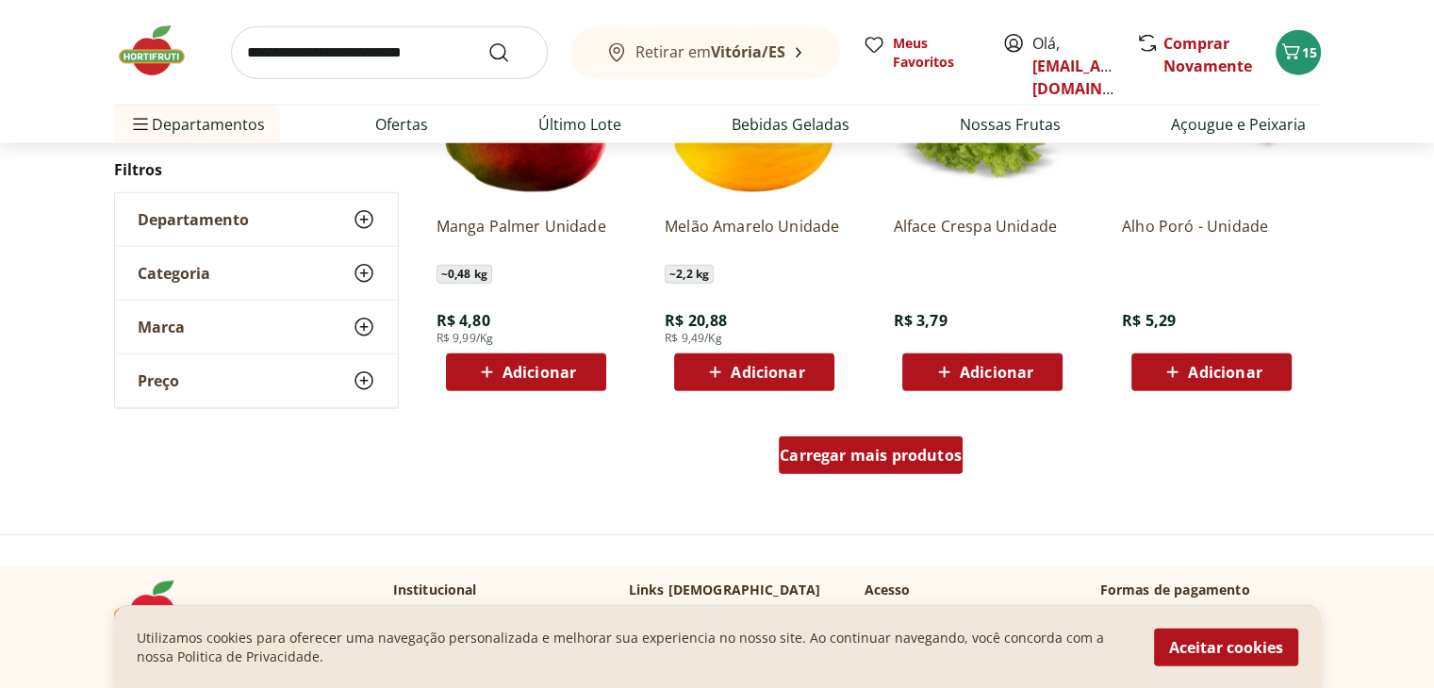
click at [878, 463] on span "Carregar mais produtos" at bounding box center [870, 455] width 182 height 15
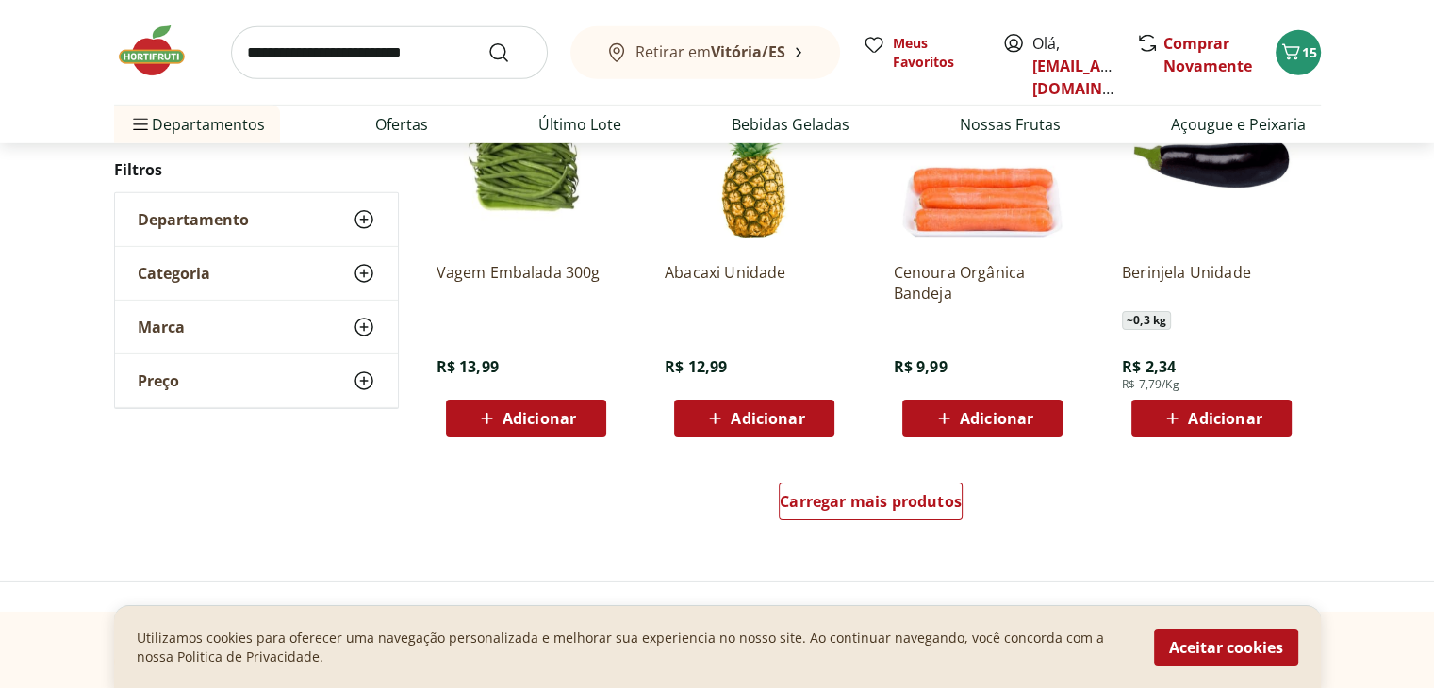
scroll to position [6051, 0]
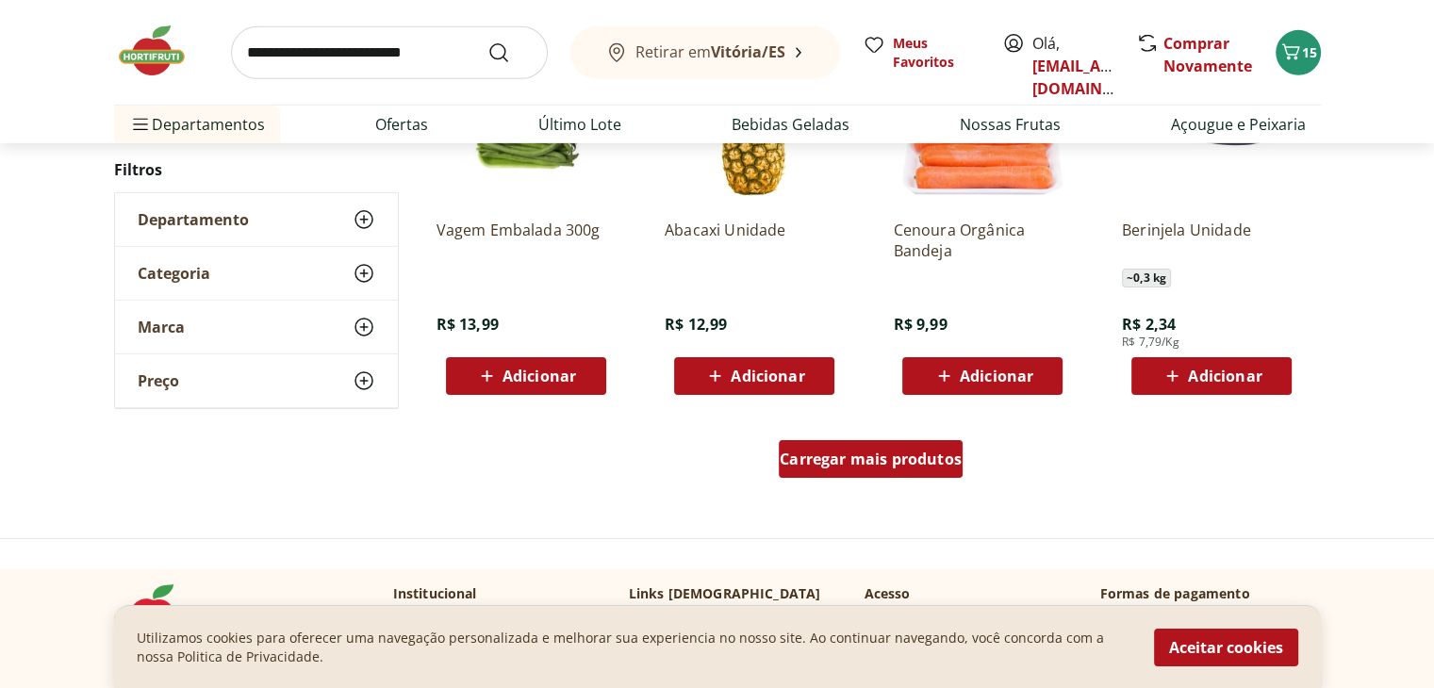
click at [909, 459] on span "Carregar mais produtos" at bounding box center [870, 458] width 182 height 15
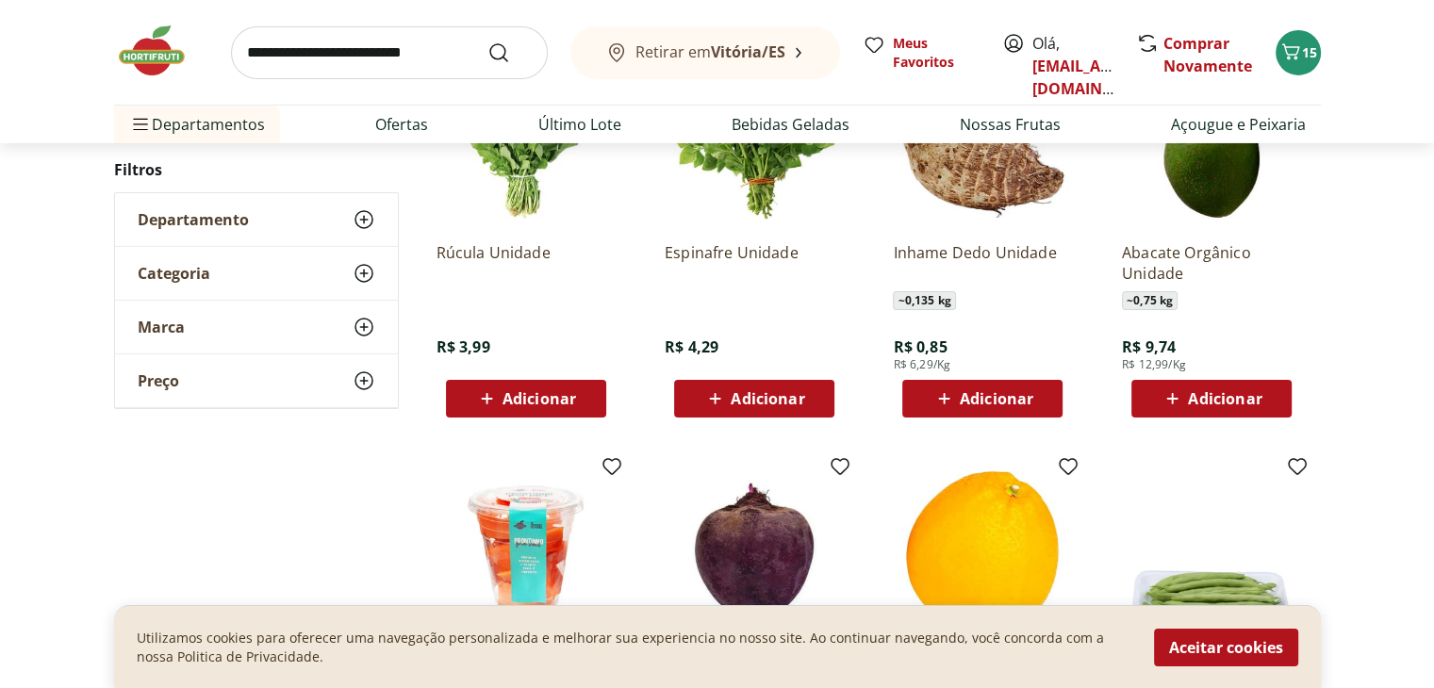
scroll to position [6333, 0]
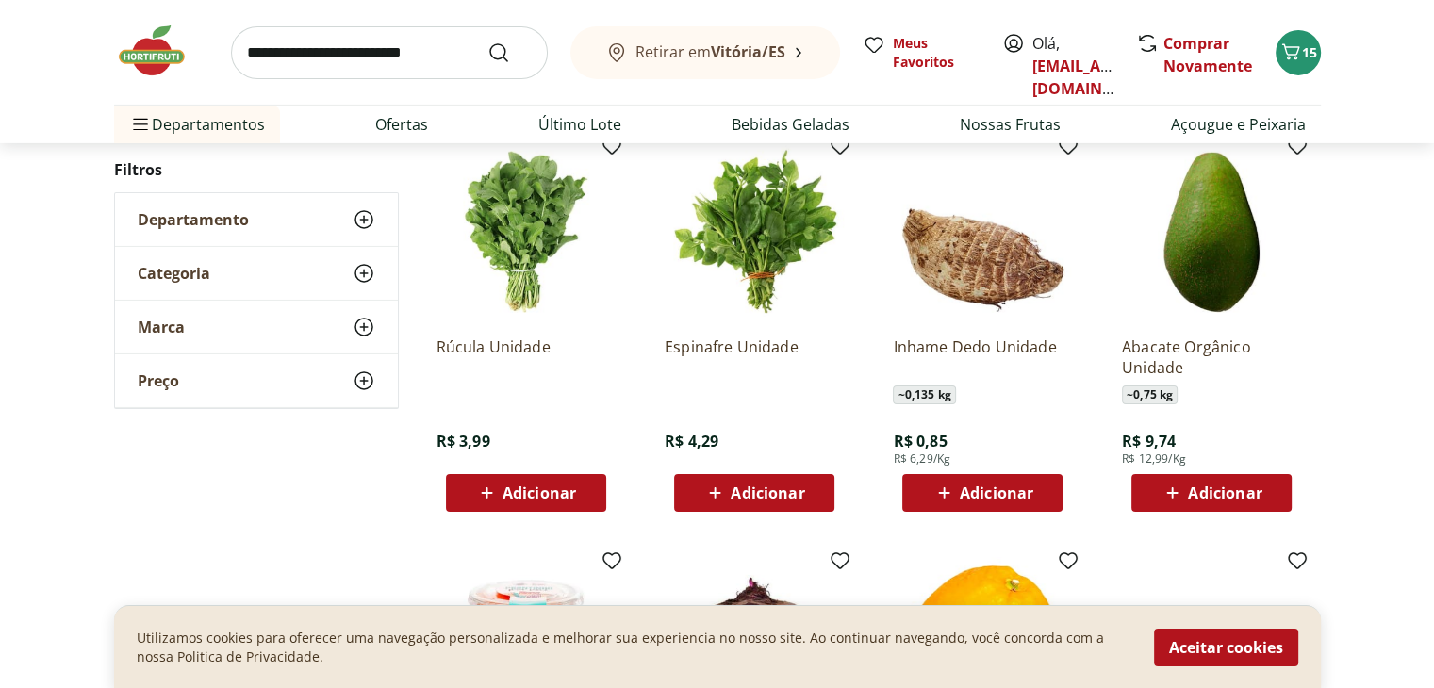
click at [1007, 488] on span "Adicionar" at bounding box center [996, 492] width 74 height 15
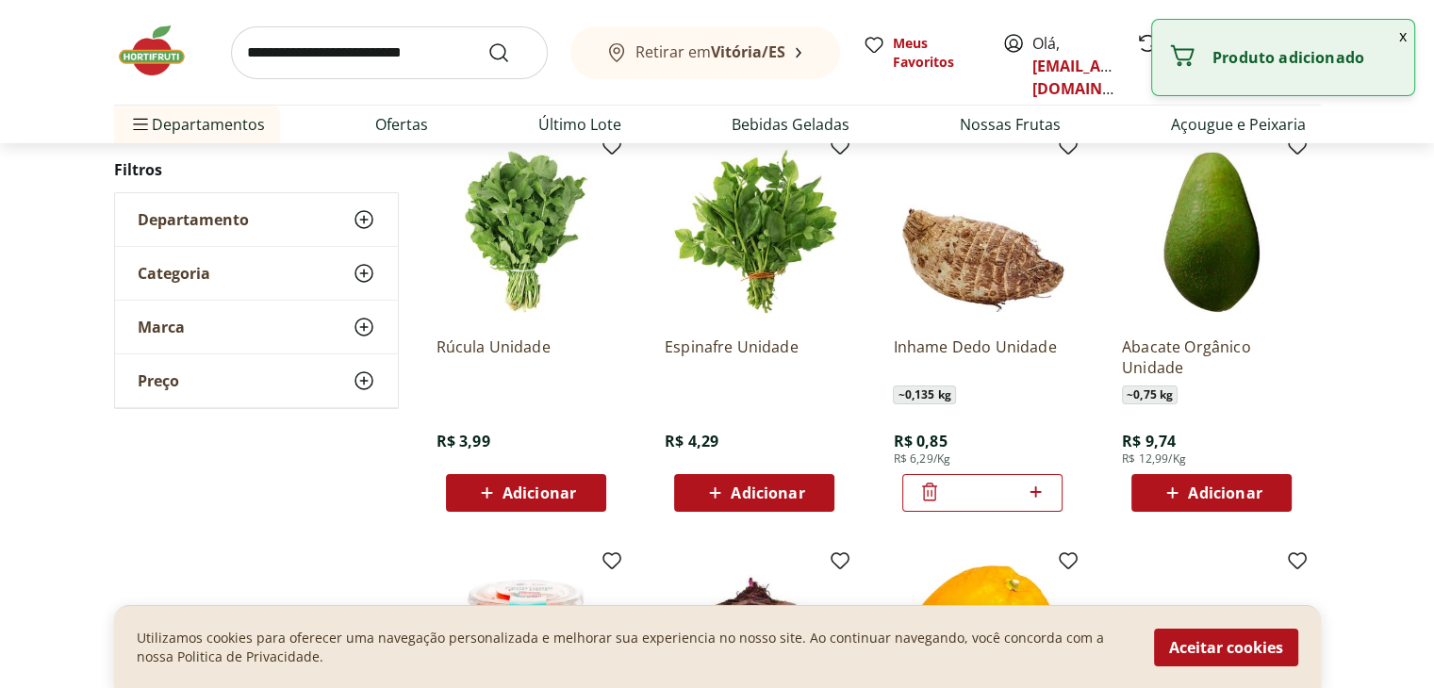
click at [1036, 486] on icon at bounding box center [1034, 491] width 11 height 11
type input "*"
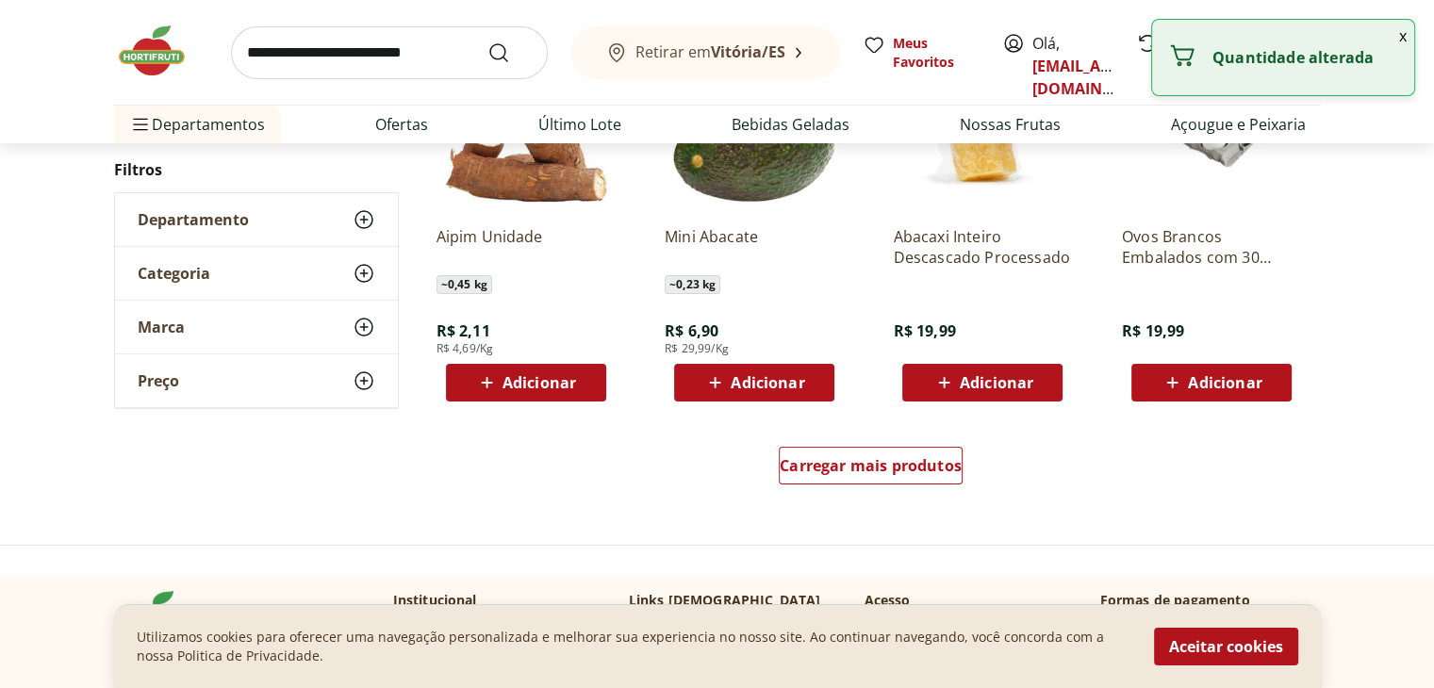
scroll to position [7276, 0]
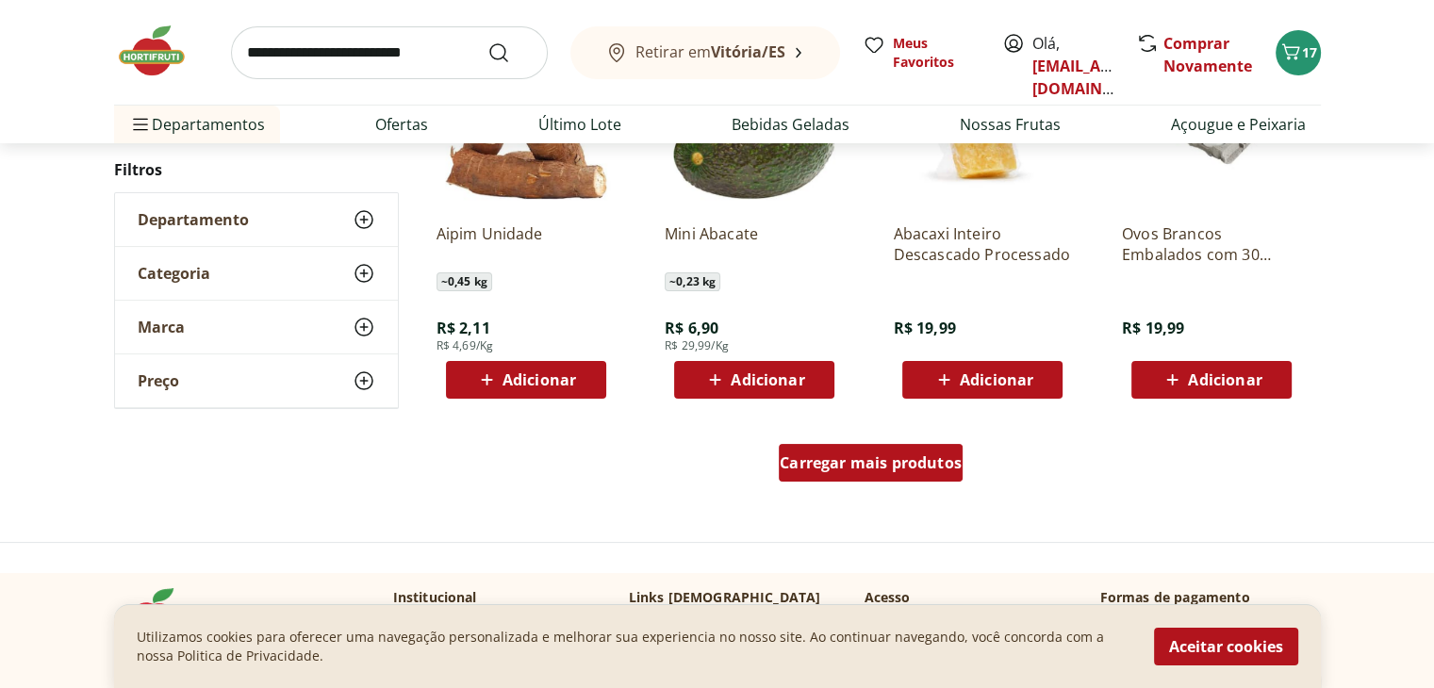
click at [926, 461] on span "Carregar mais produtos" at bounding box center [870, 462] width 182 height 15
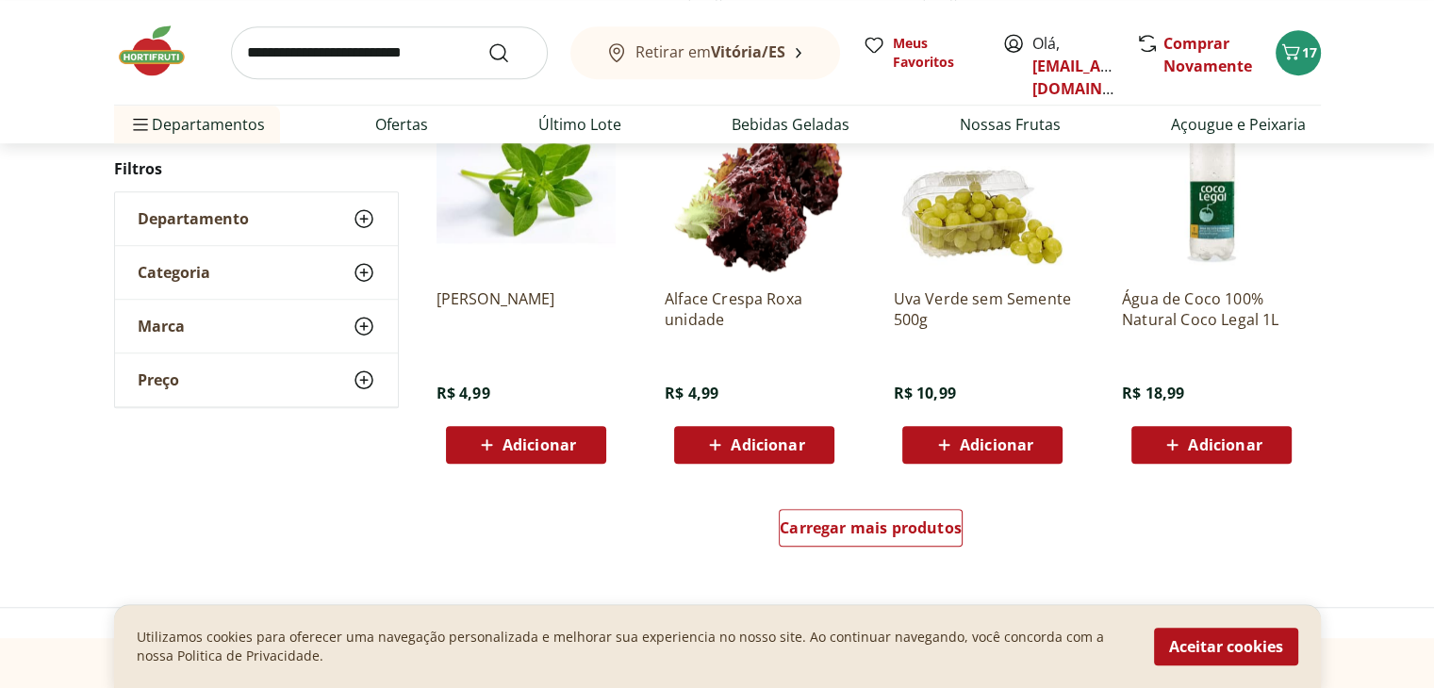
scroll to position [8407, 0]
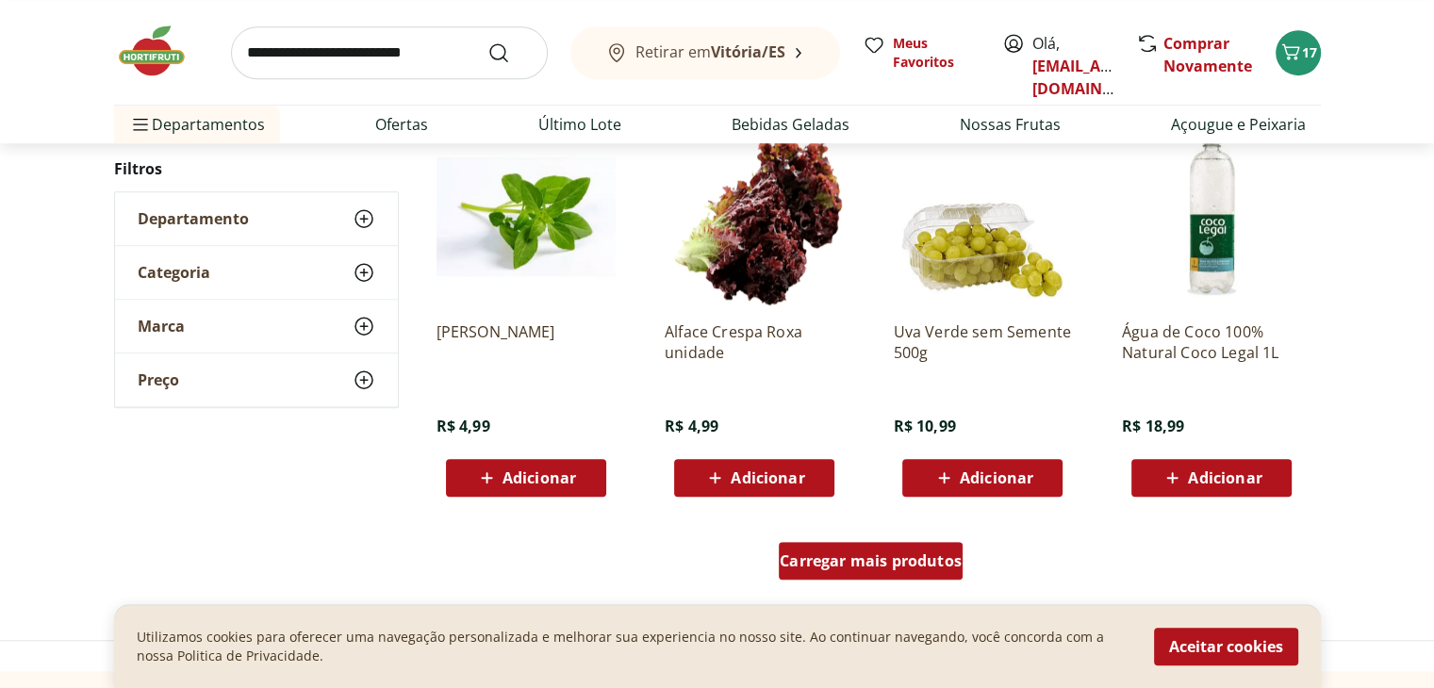
click at [942, 566] on span "Carregar mais produtos" at bounding box center [870, 560] width 182 height 15
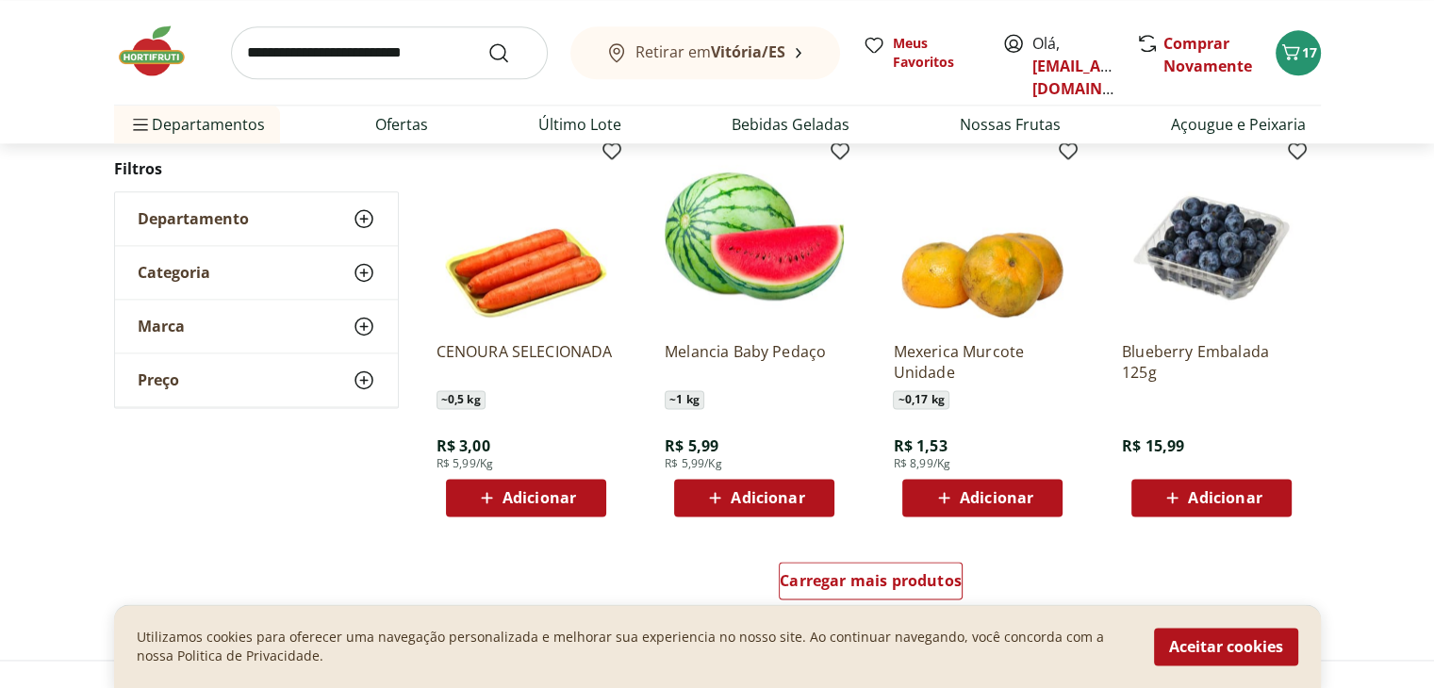
scroll to position [9632, 0]
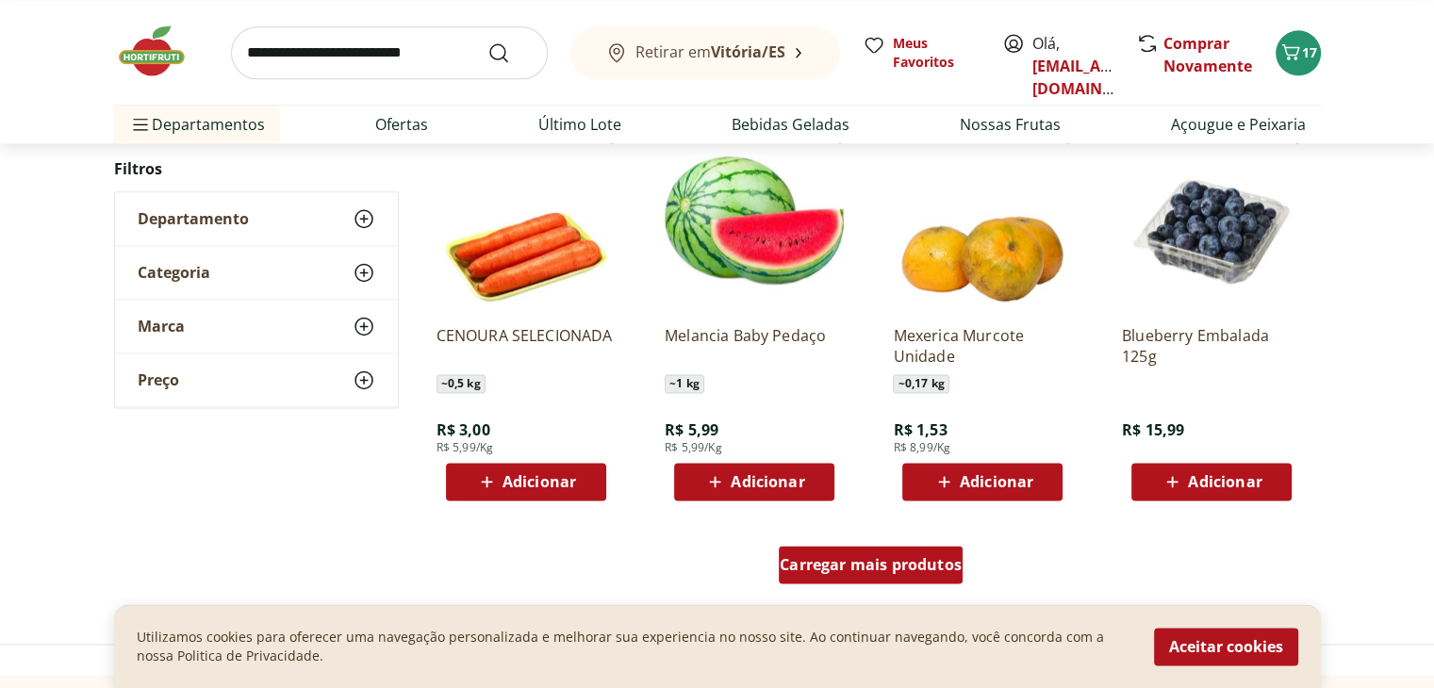
click at [878, 561] on span "Carregar mais produtos" at bounding box center [870, 564] width 182 height 15
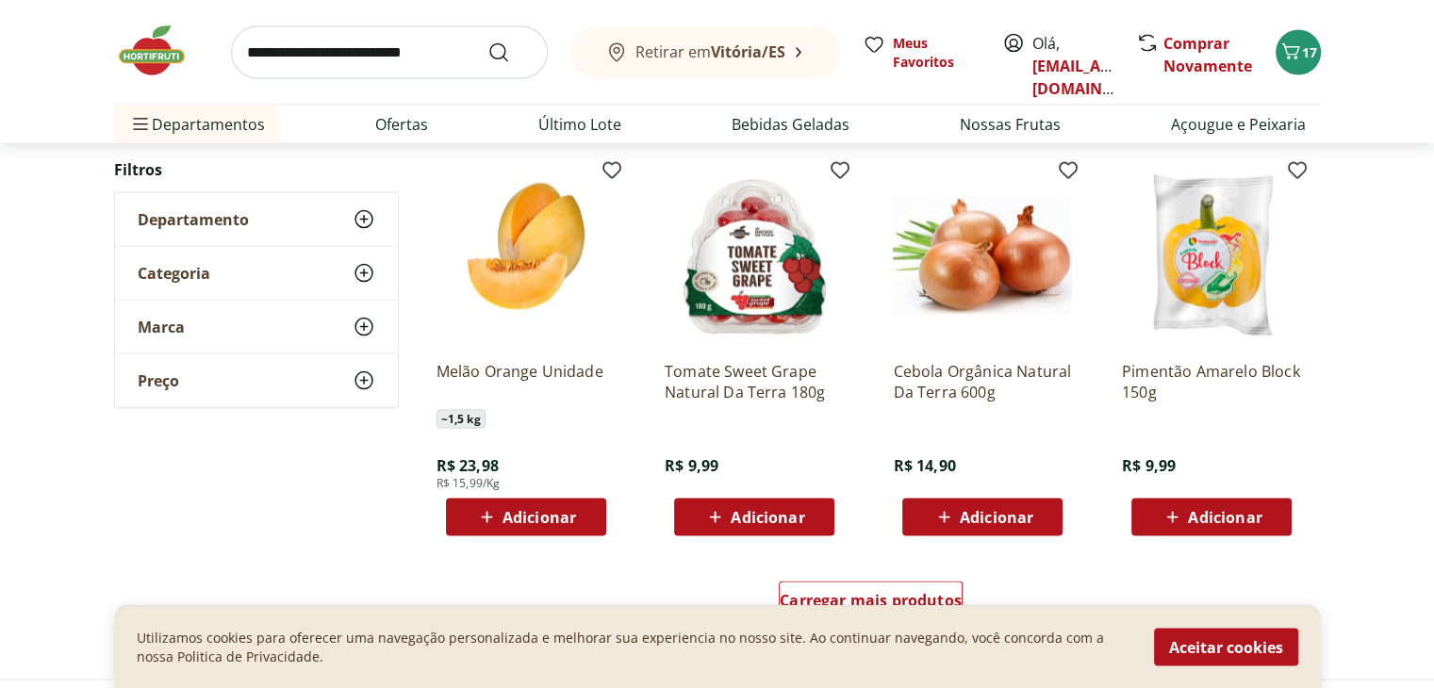
scroll to position [10857, 0]
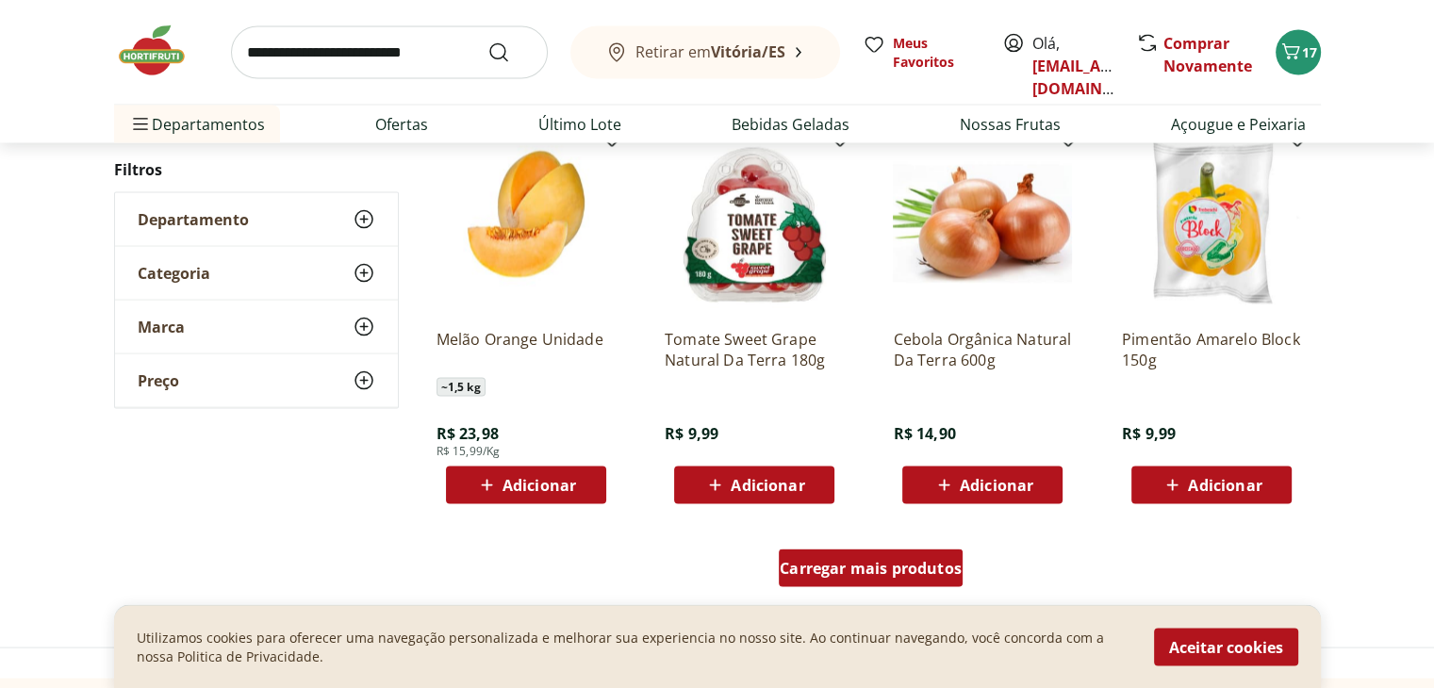
click at [860, 582] on div "Carregar mais produtos" at bounding box center [870, 568] width 184 height 38
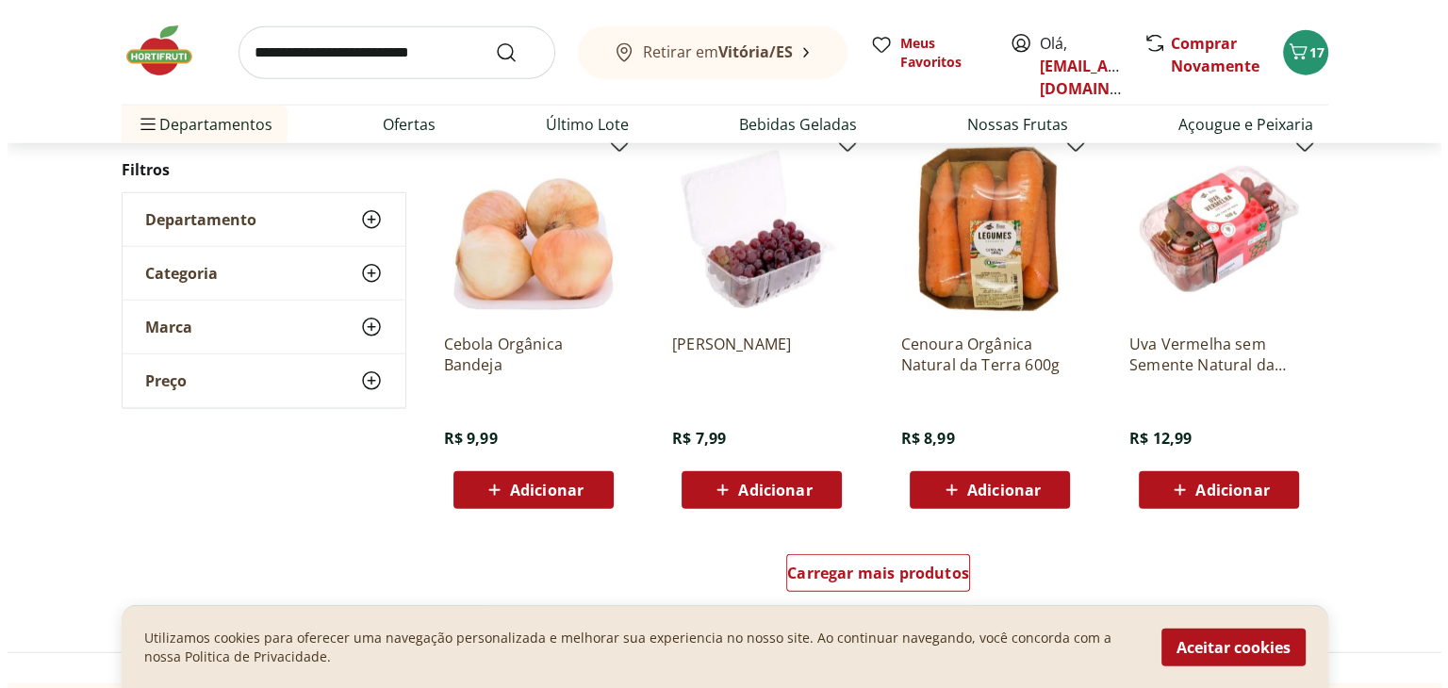
scroll to position [12083, 0]
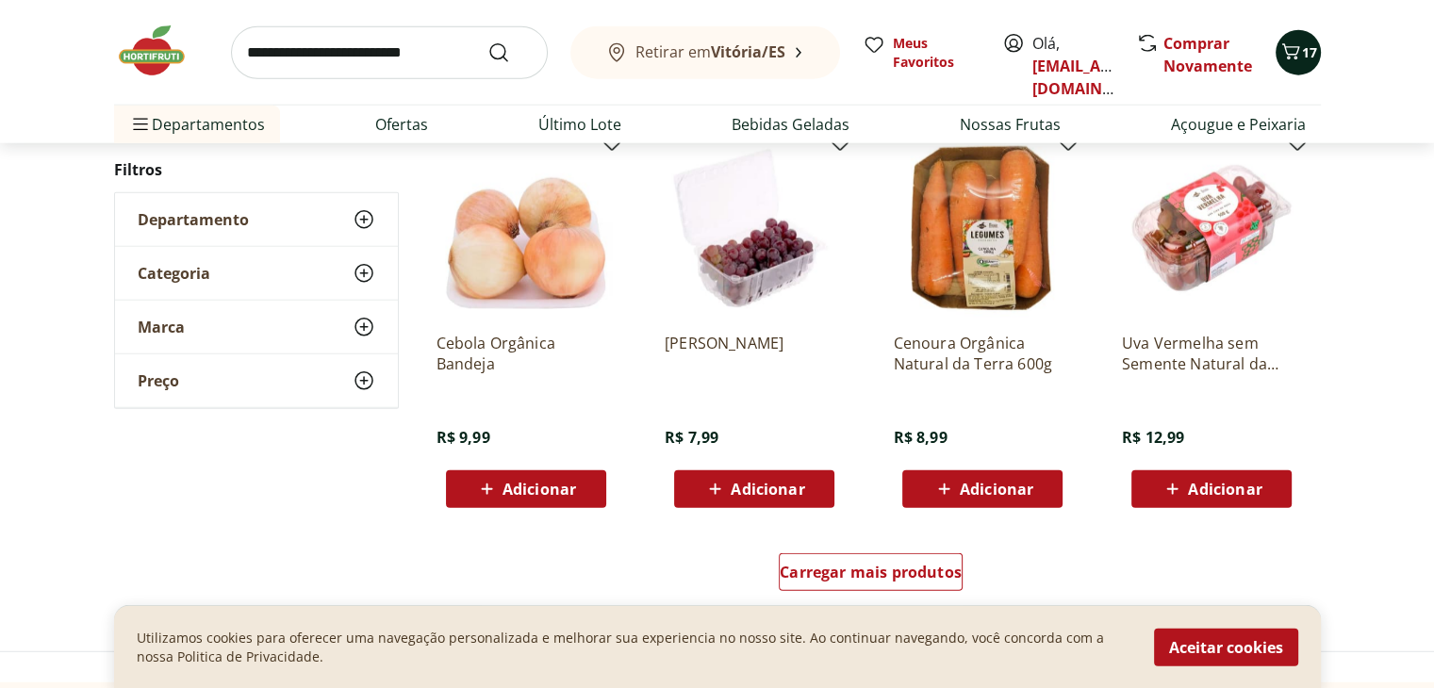
click at [1299, 51] on icon "Carrinho" at bounding box center [1290, 52] width 23 height 23
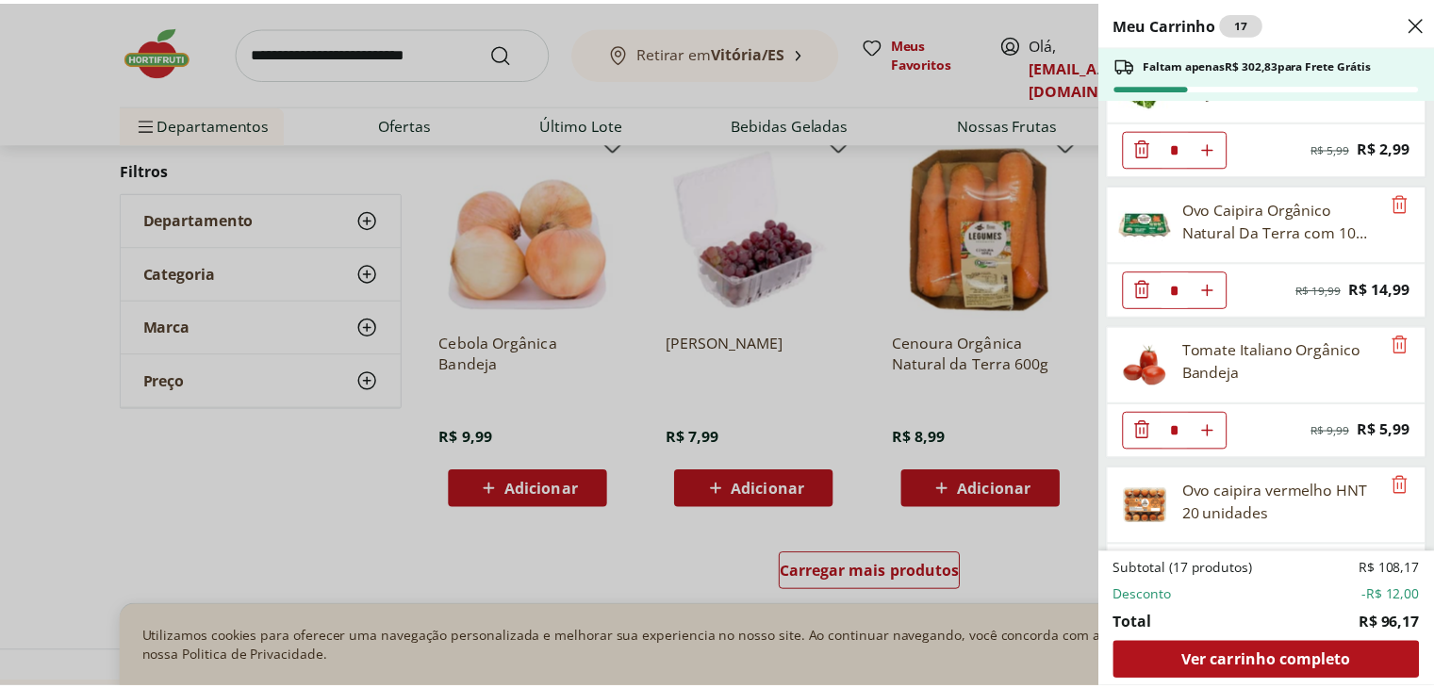
scroll to position [94, 0]
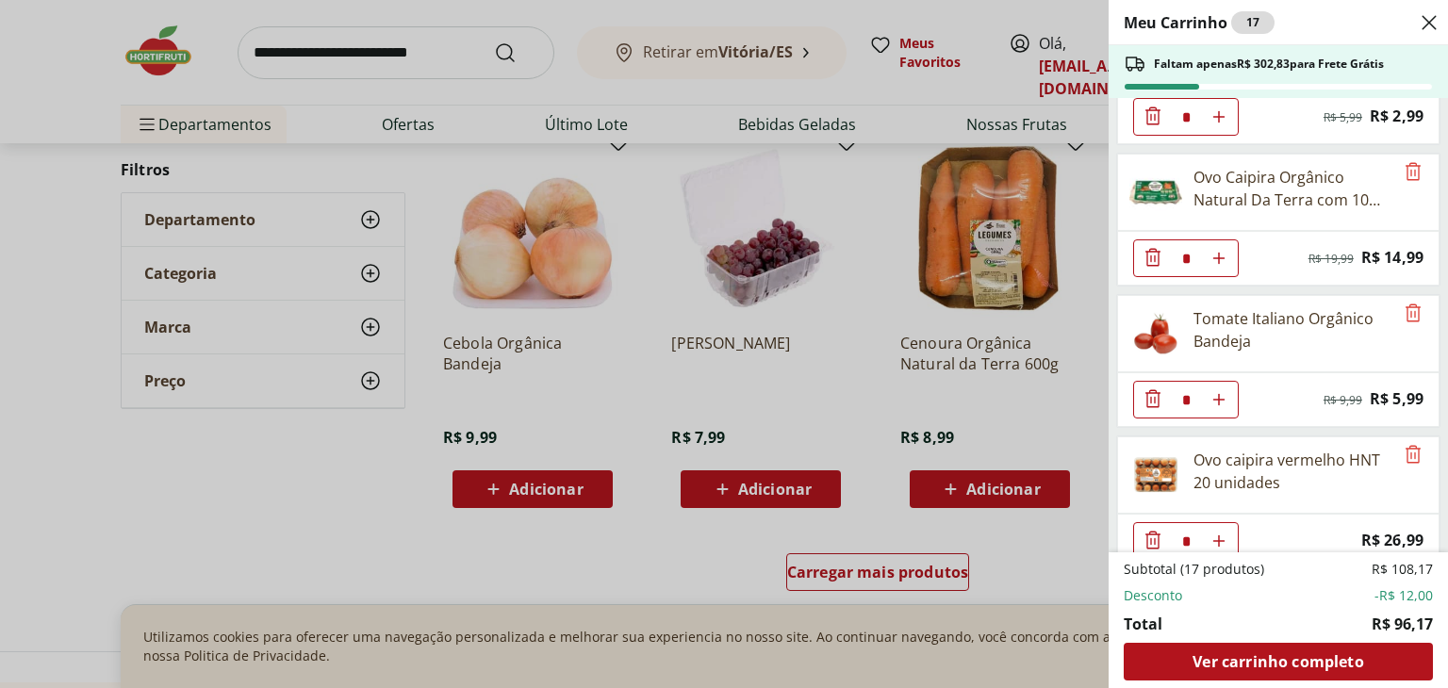
click at [291, 495] on div "Meu Carrinho 17 Faltam apenas R$ 302,83 para Frete Grátis Couve Mineira Orgânic…" at bounding box center [724, 344] width 1448 height 688
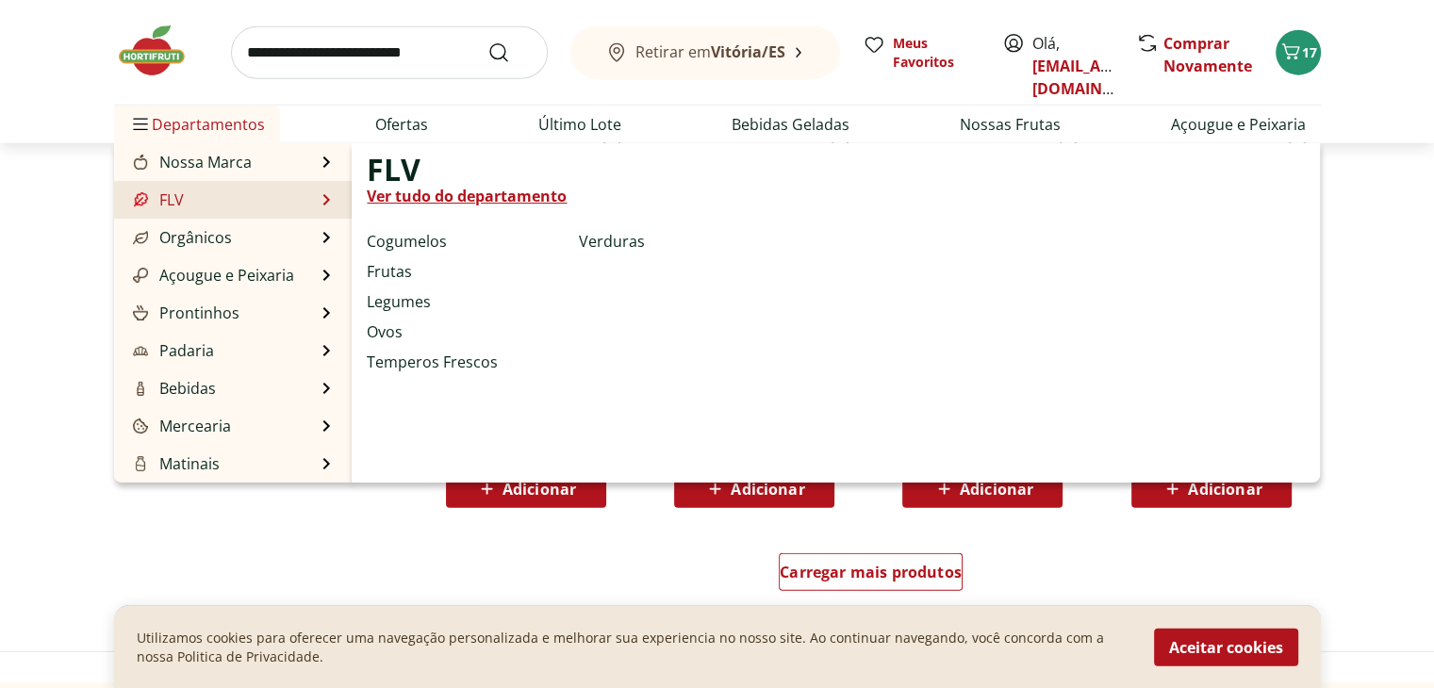
click at [214, 195] on li "FLV FLV Ver tudo do departamento Cogumelos Frutas Legumes Ovos Temperos Frescos…" at bounding box center [233, 200] width 238 height 38
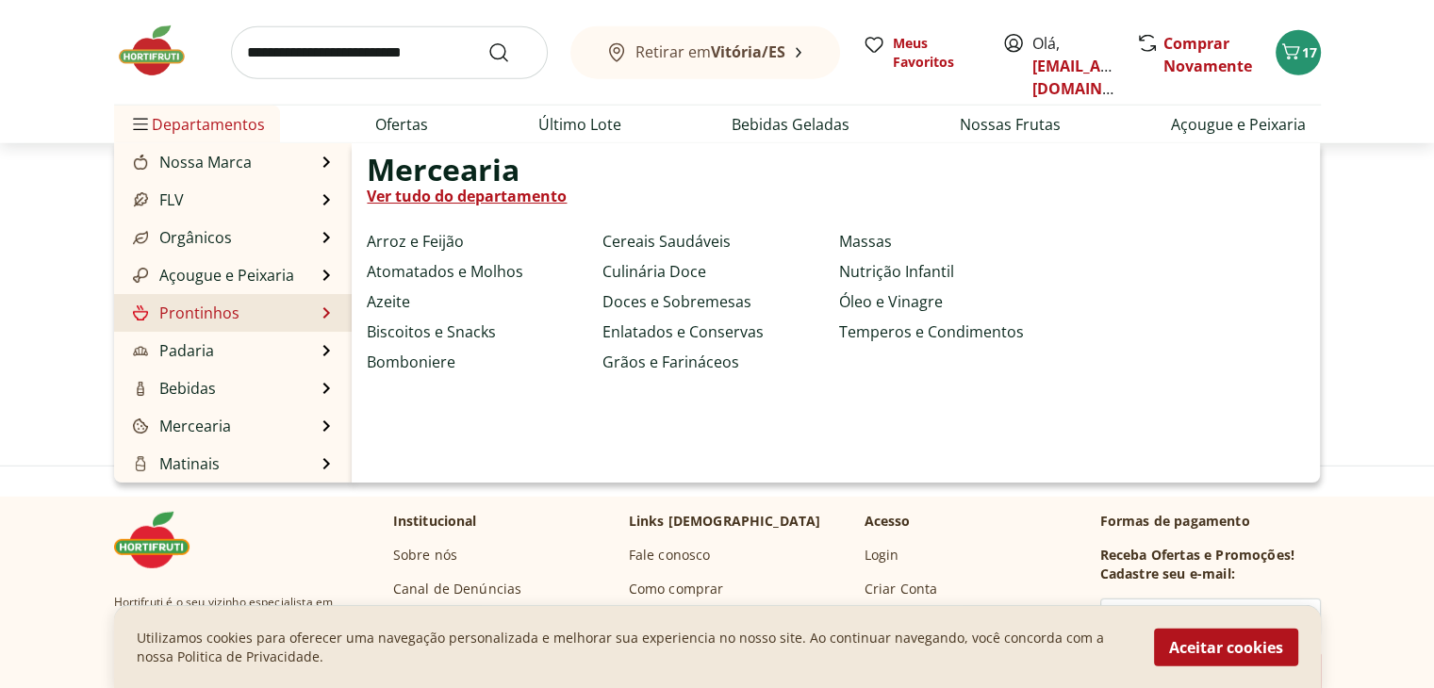
scroll to position [12271, 0]
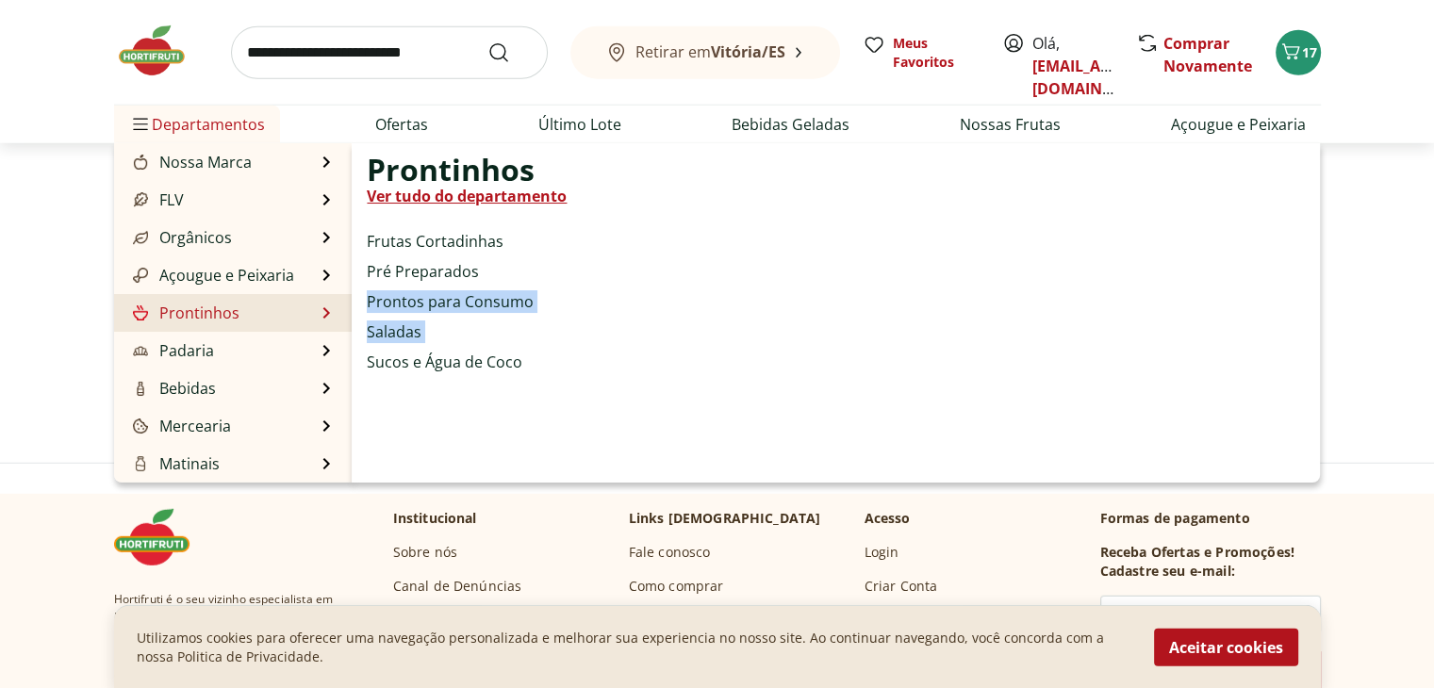
drag, startPoint x: 351, startPoint y: 309, endPoint x: 351, endPoint y: 403, distance: 94.2
click at [352, 403] on div "Prontinhos Ver tudo do departamento Frutas Cortadinhas Pré Preparados Prontos p…" at bounding box center [836, 312] width 968 height 339
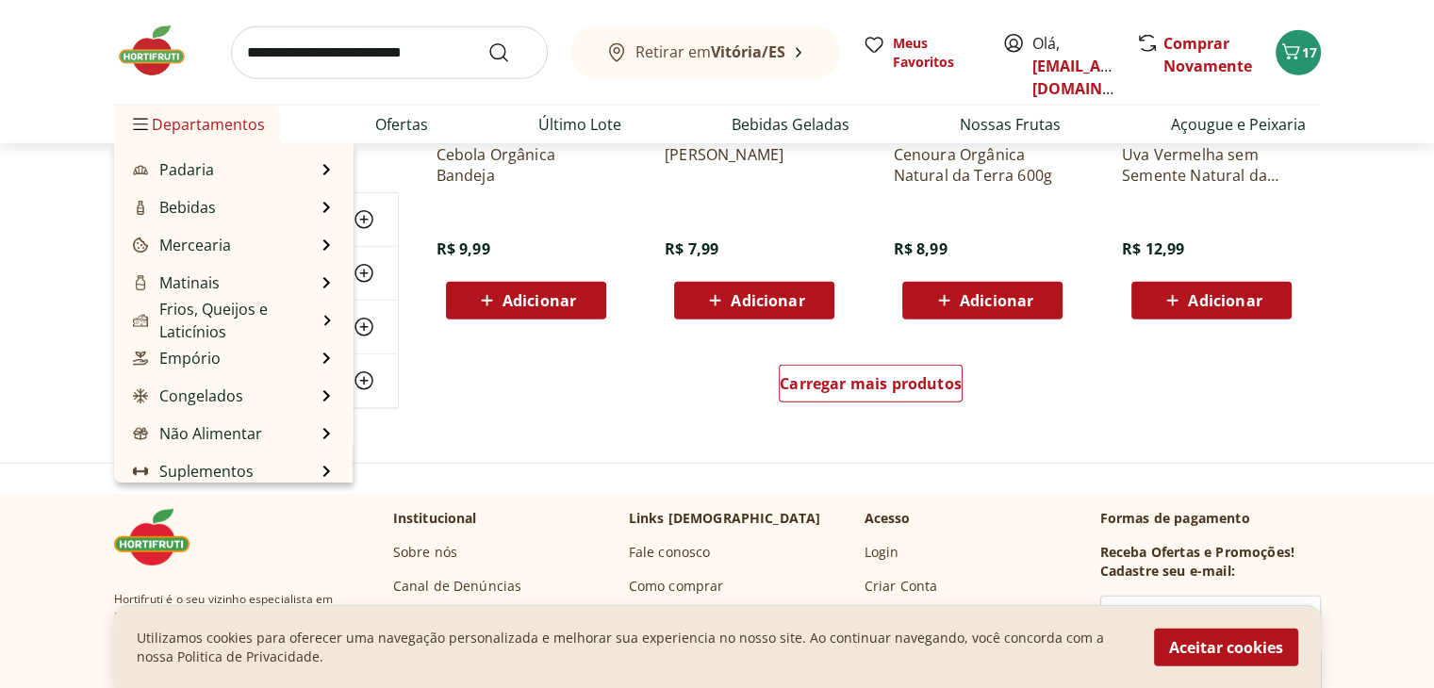
scroll to position [188, 0]
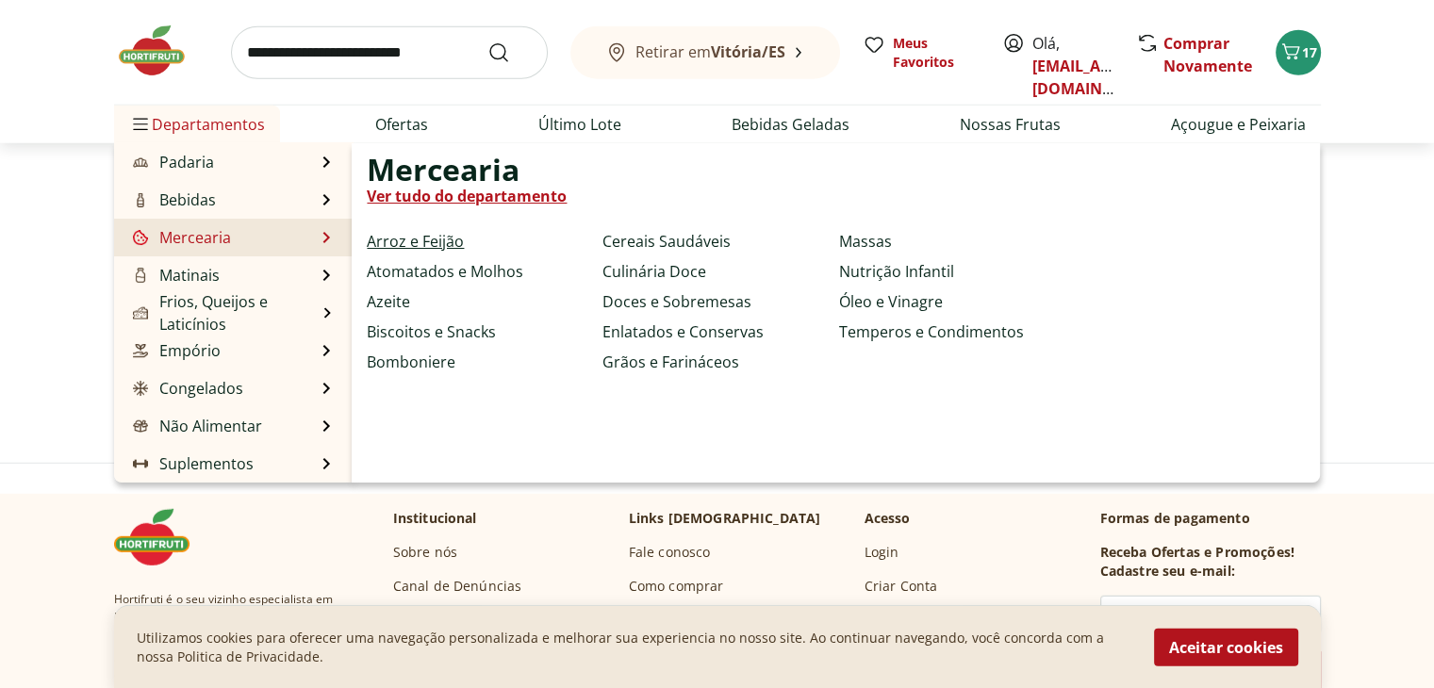
click at [415, 240] on link "Arroz e Feijão" at bounding box center [415, 241] width 97 height 23
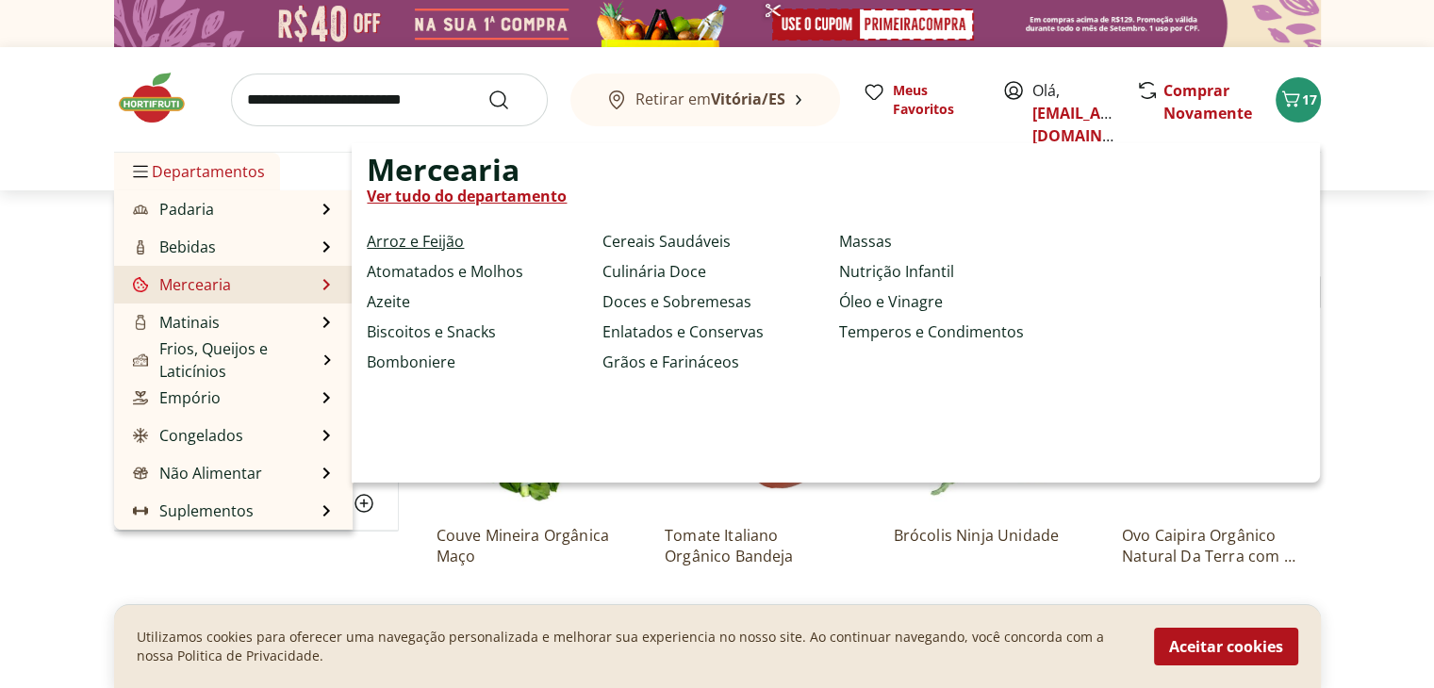
select select "**********"
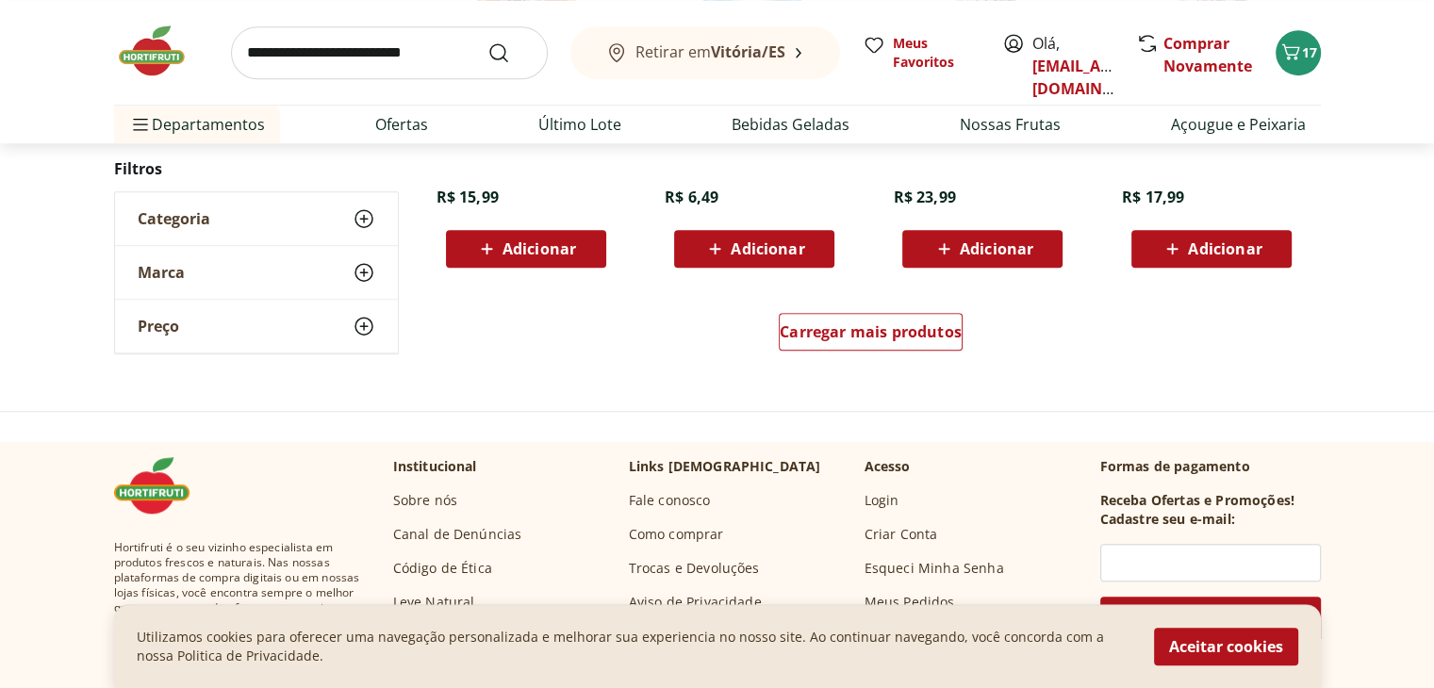
scroll to position [1075, 0]
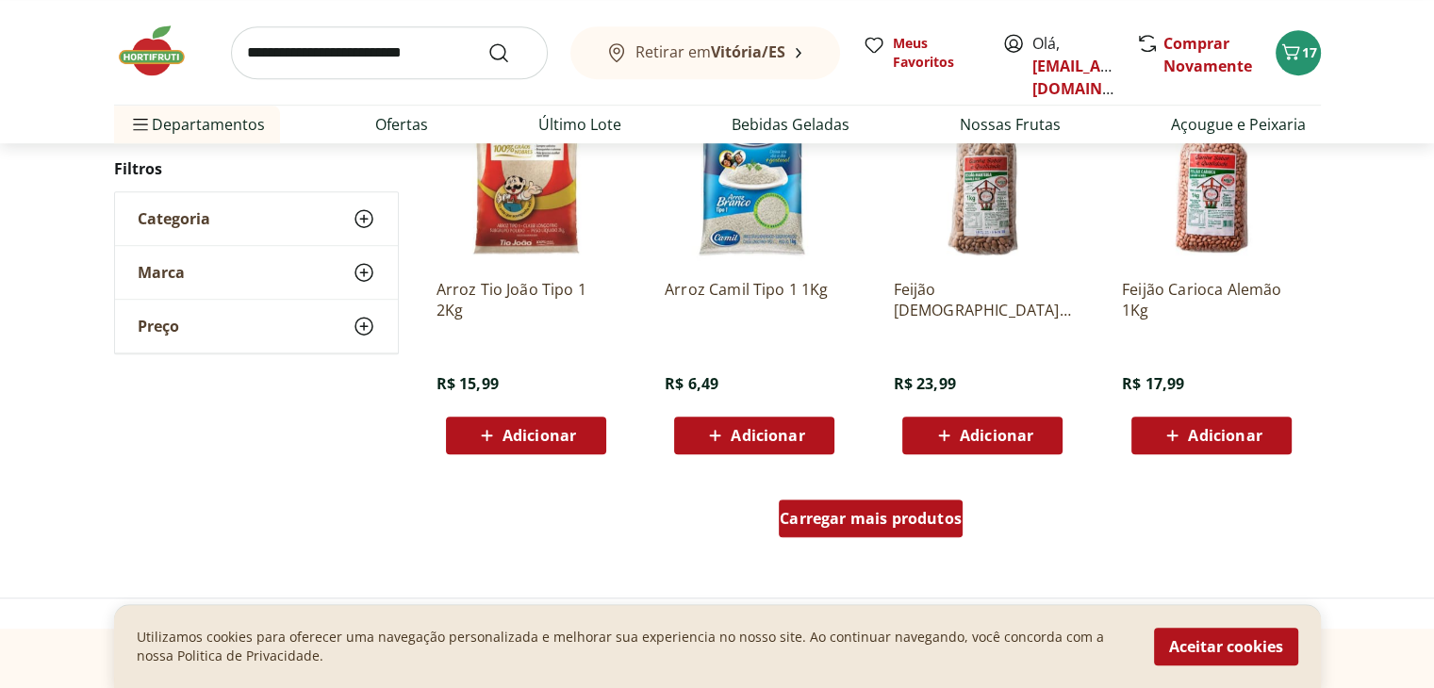
click at [925, 521] on span "Carregar mais produtos" at bounding box center [870, 518] width 182 height 15
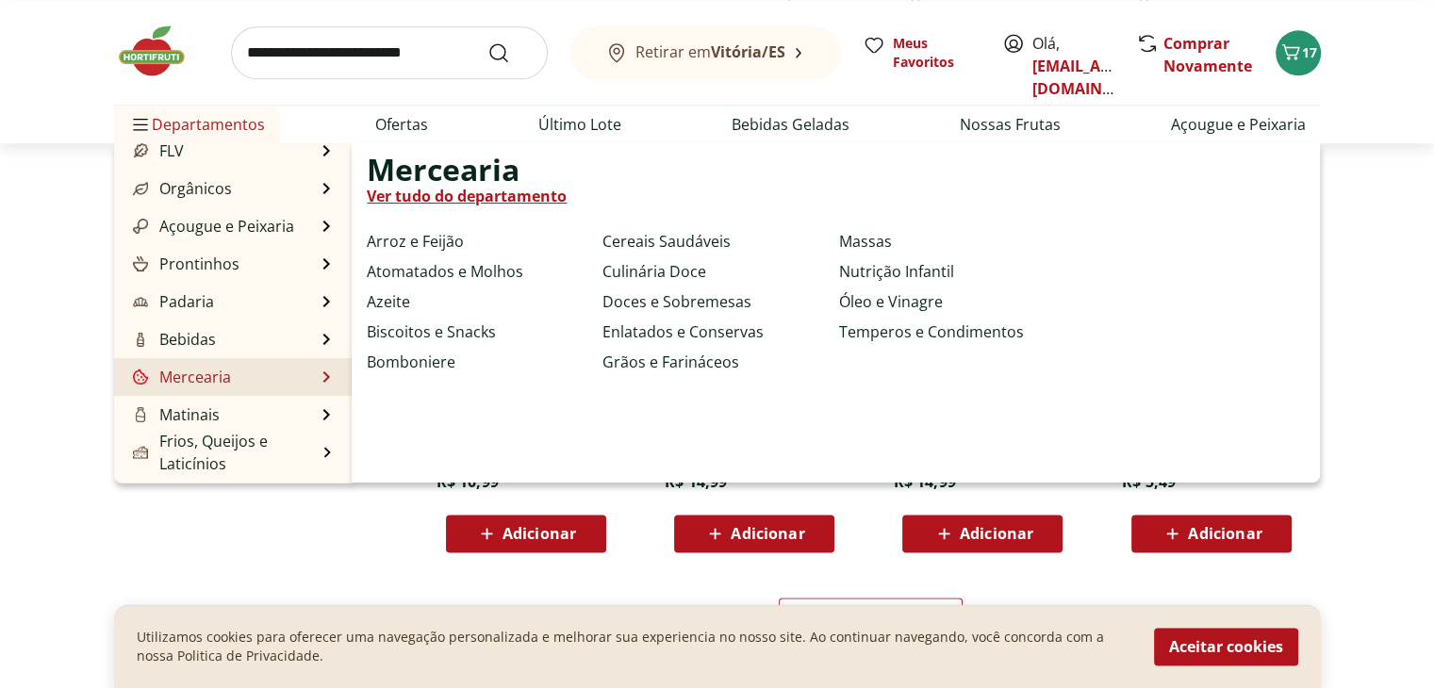
scroll to position [188, 0]
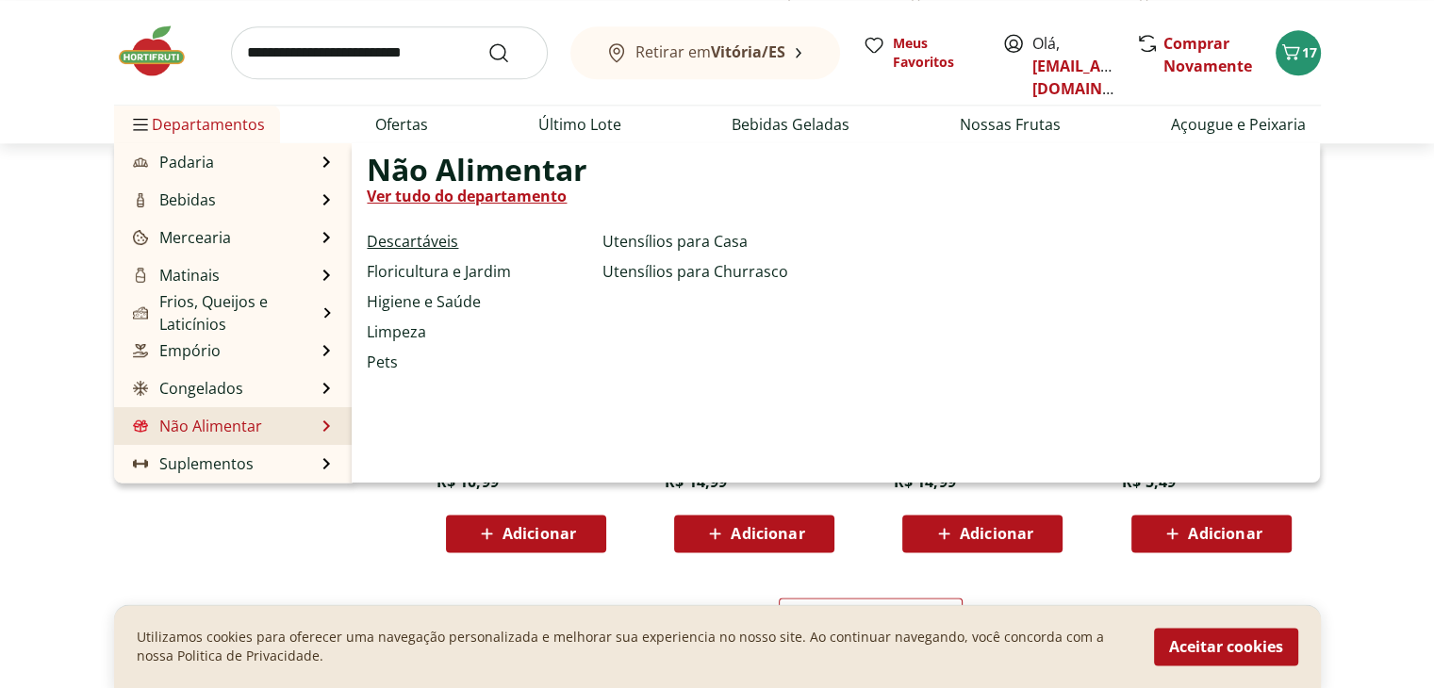
click at [443, 241] on link "Descartáveis" at bounding box center [412, 241] width 91 height 23
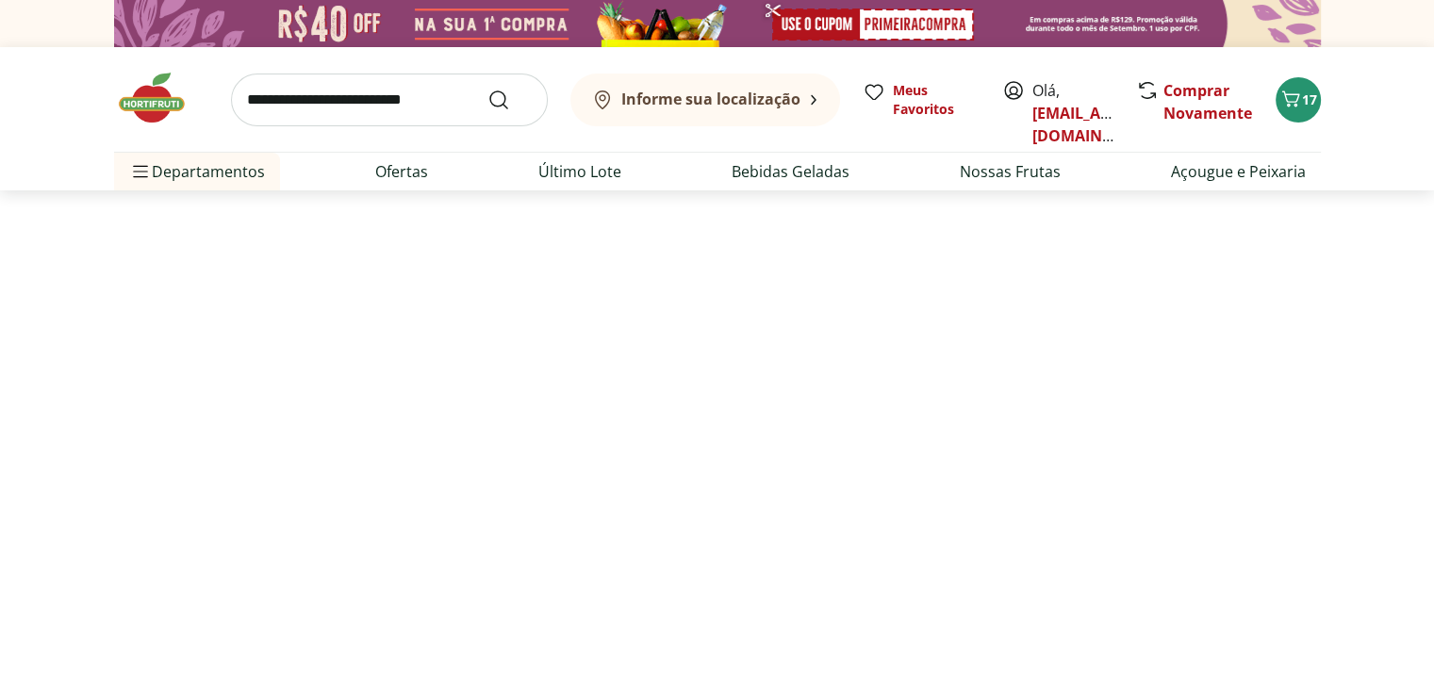
select select "**********"
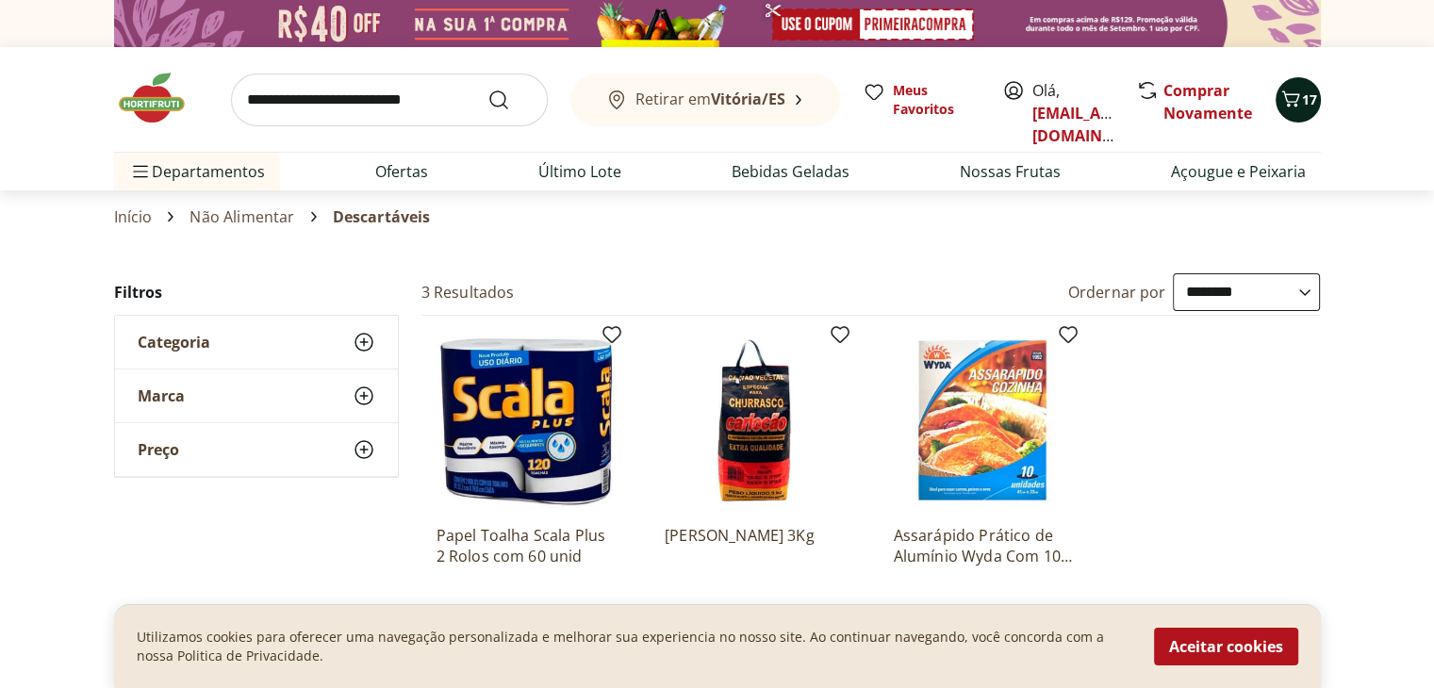
click at [1279, 104] on icon "Carrinho" at bounding box center [1290, 99] width 23 height 23
